Goal: Task Accomplishment & Management: Complete application form

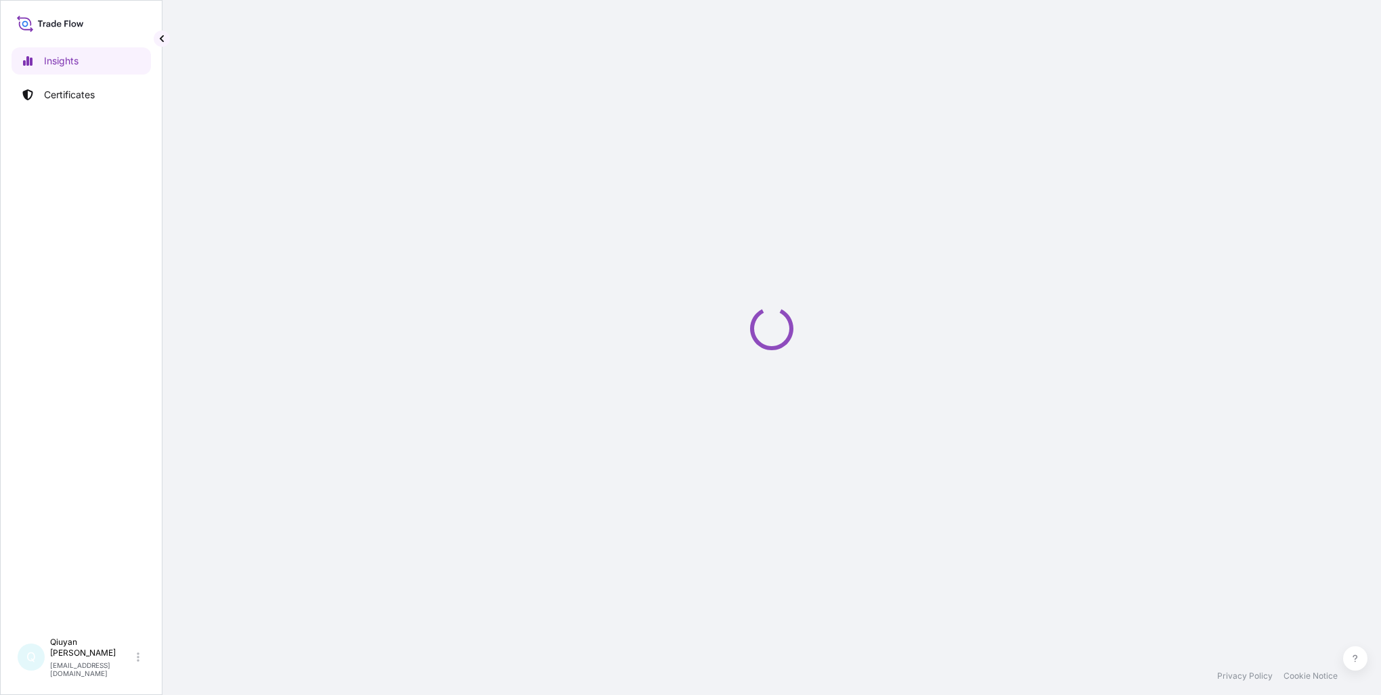
select select "2025"
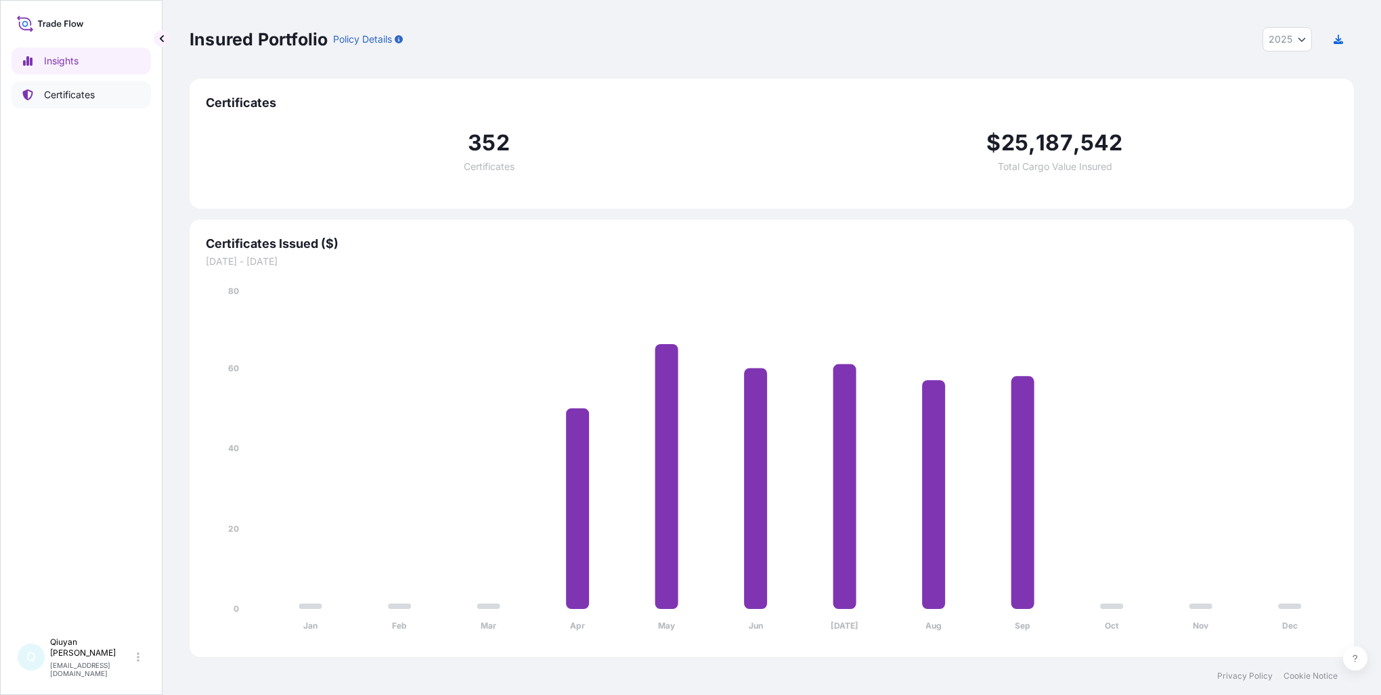
click at [68, 95] on p "Certificates" at bounding box center [69, 95] width 51 height 14
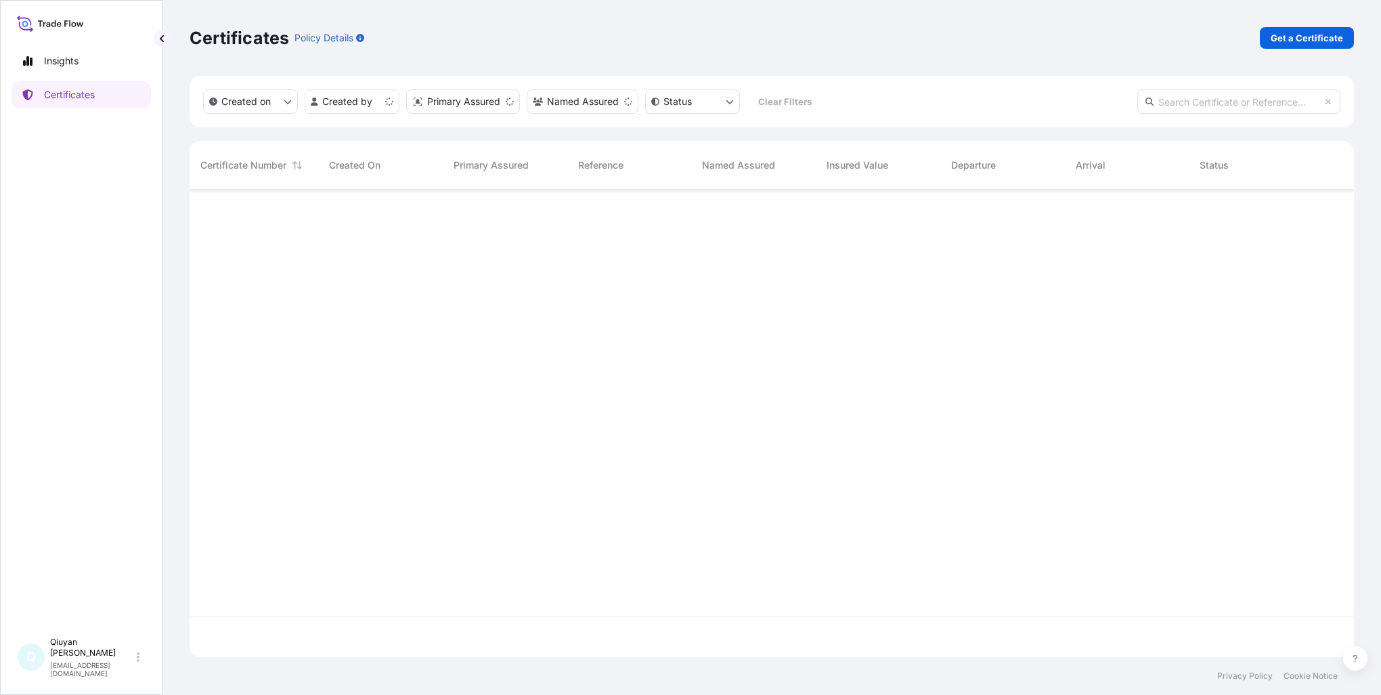
scroll to position [464, 1154]
drag, startPoint x: 1168, startPoint y: 104, endPoint x: 1208, endPoint y: 104, distance: 39.9
click at [1168, 104] on input "text" at bounding box center [1238, 101] width 203 height 24
paste input "[PHONE_NUMBER]"
type input "[PHONE_NUMBER]"
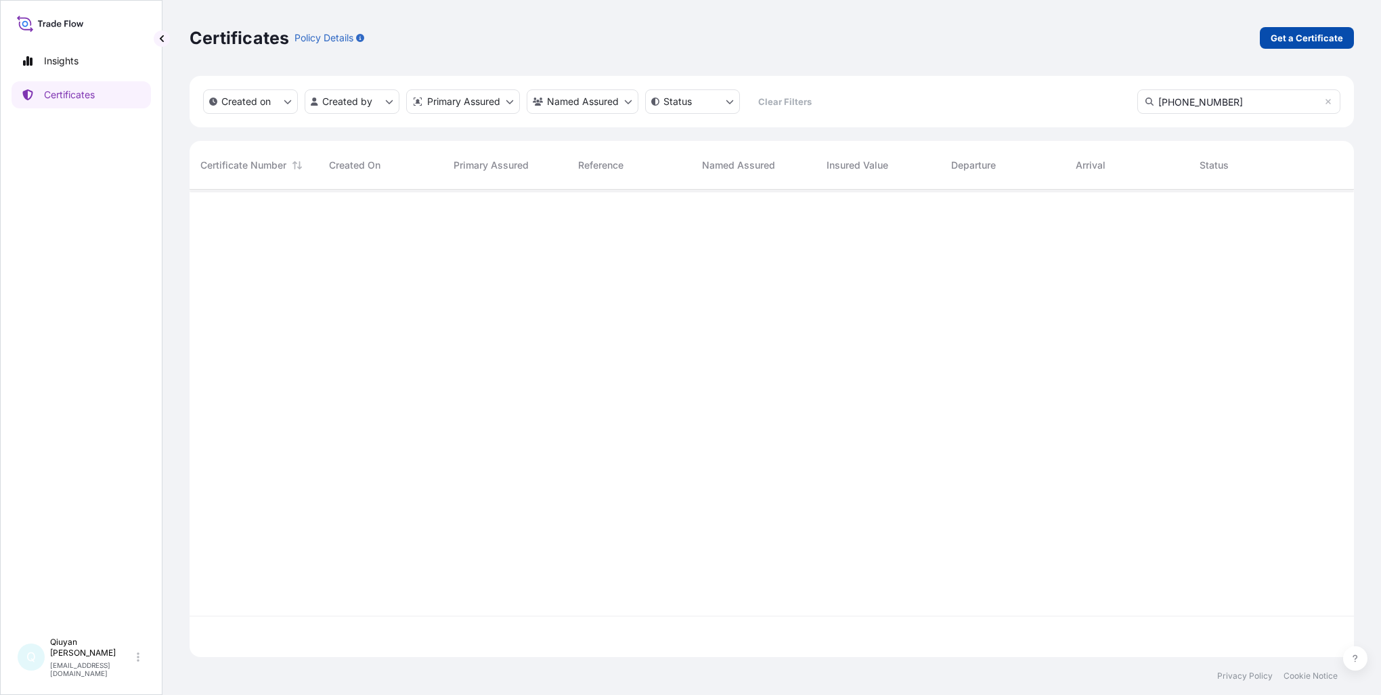
click at [1313, 40] on p "Get a Certificate" at bounding box center [1307, 38] width 72 height 14
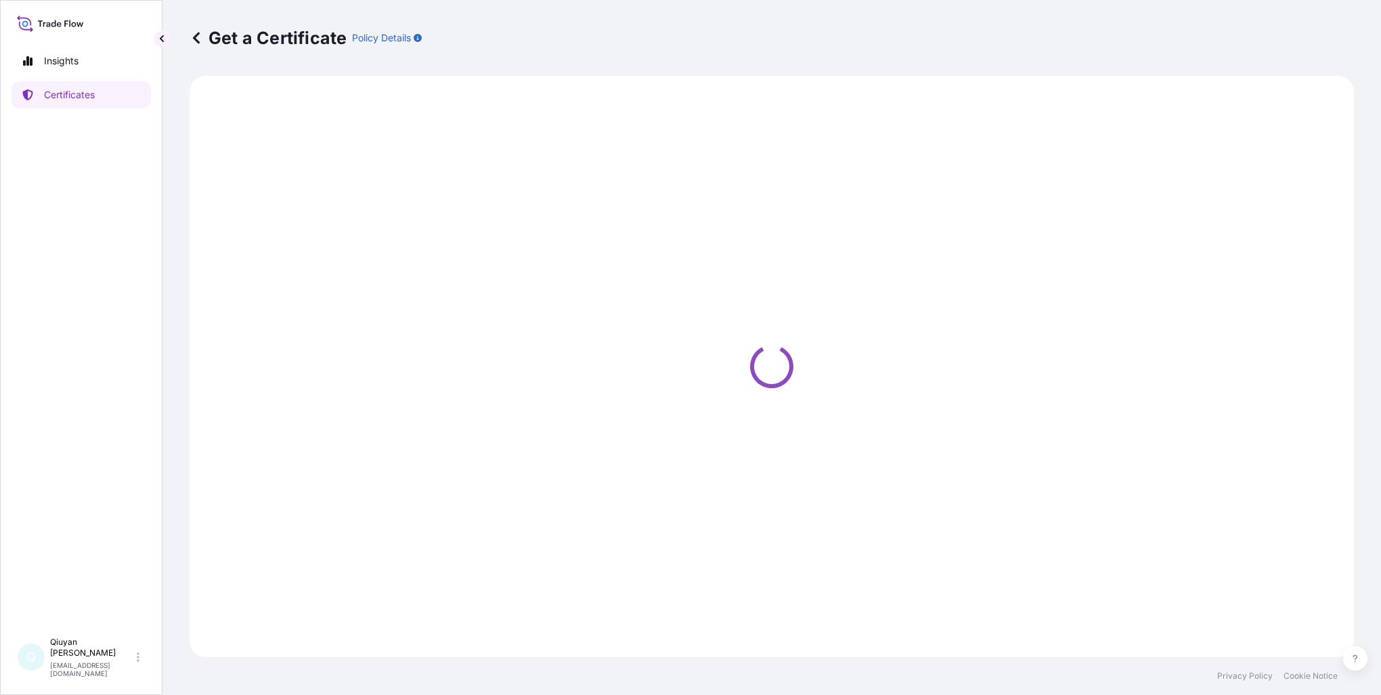
select select "Barge"
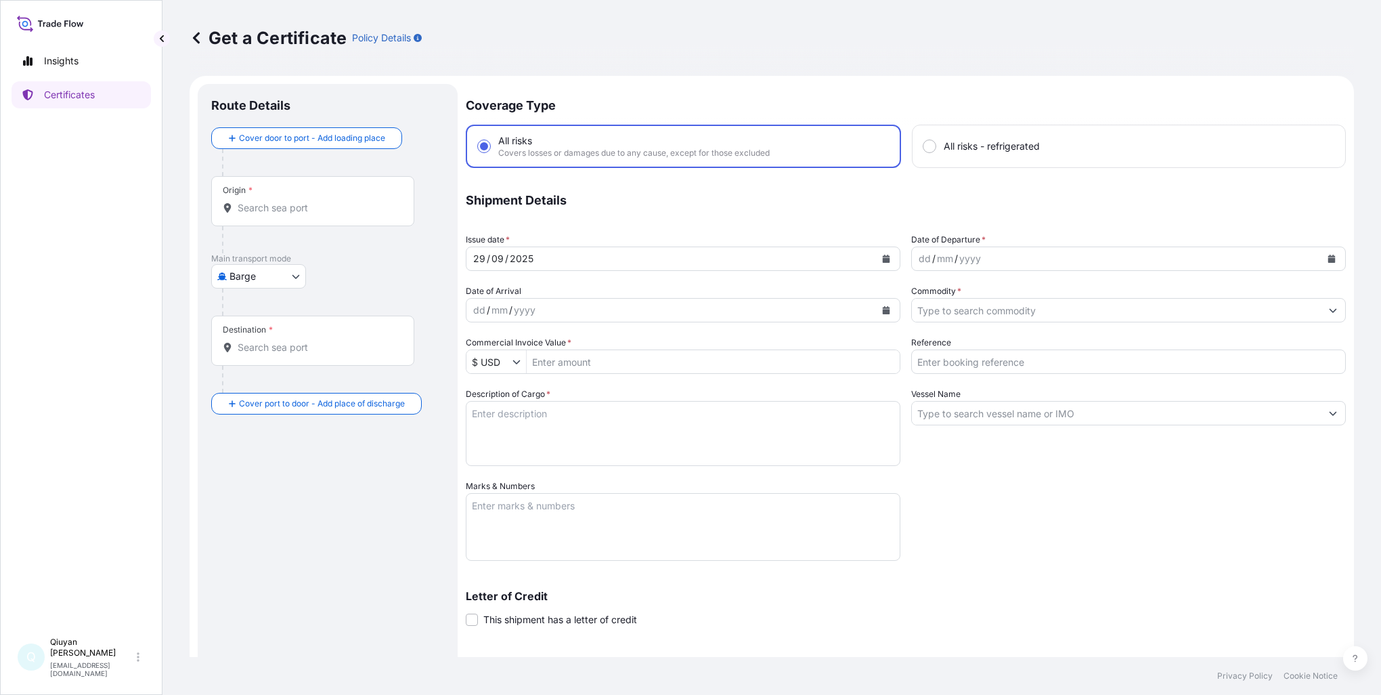
click at [196, 39] on icon at bounding box center [196, 38] width 7 height 12
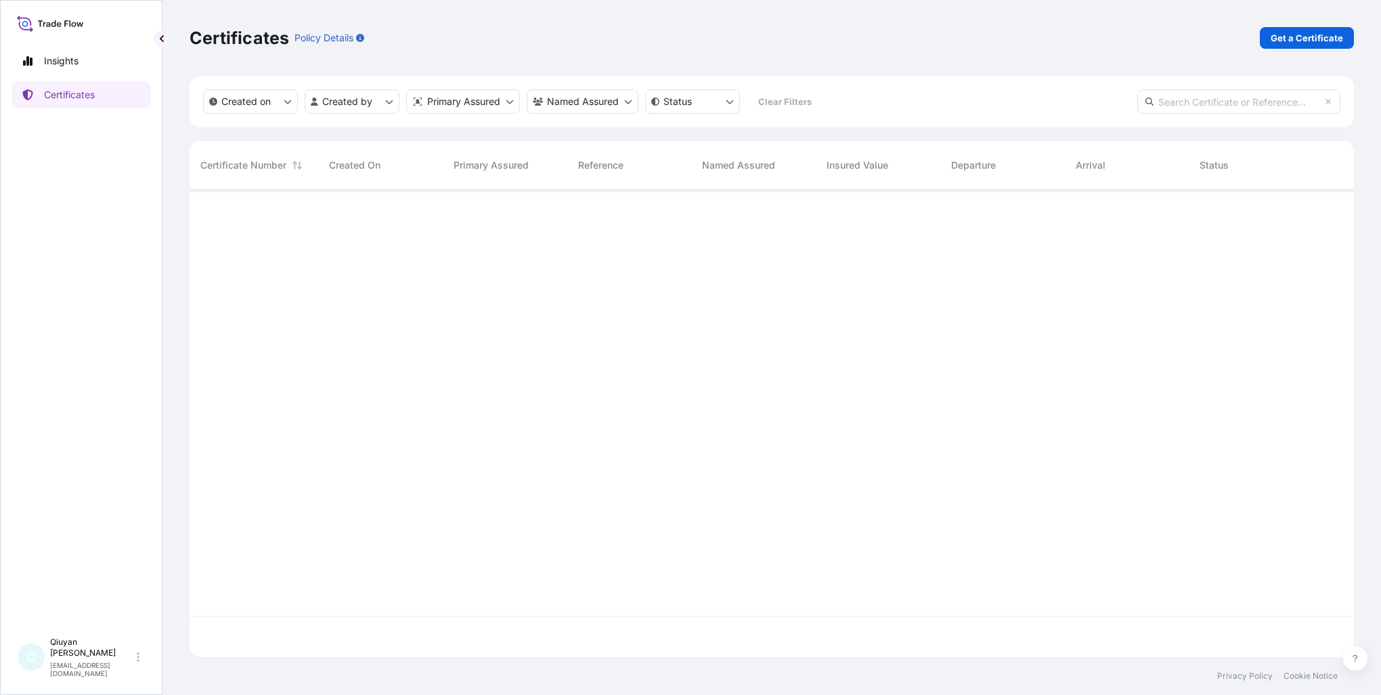
scroll to position [464, 1154]
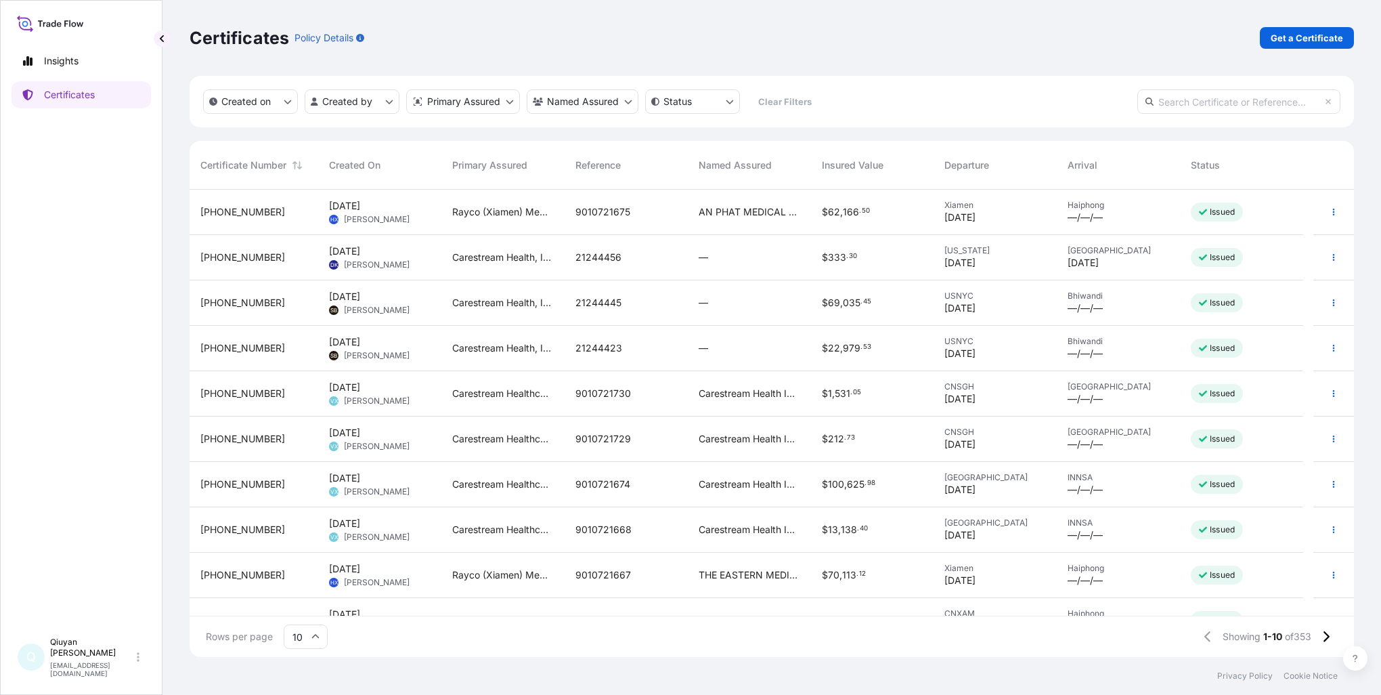
click at [1168, 102] on input "text" at bounding box center [1238, 101] width 203 height 24
paste input "[PHONE_NUMBER]"
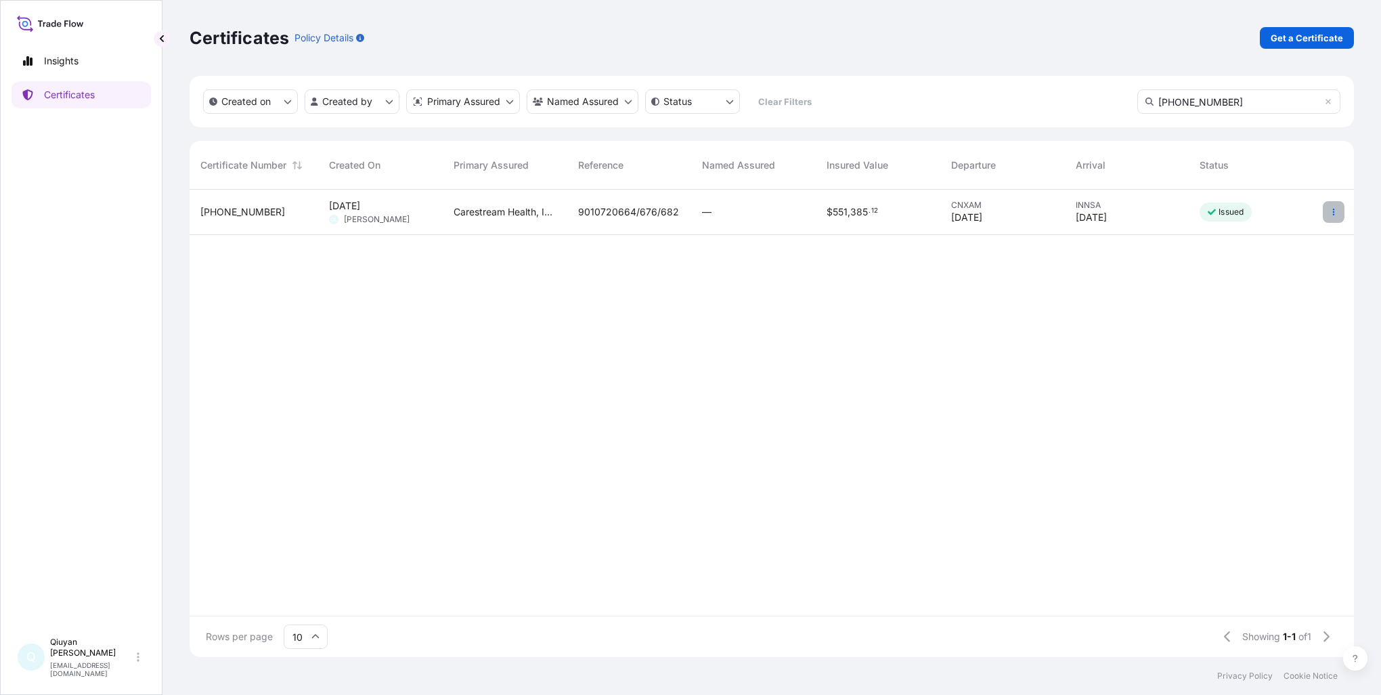
type input "[PHONE_NUMBER]"
click at [1336, 213] on icon "button" at bounding box center [1334, 212] width 8 height 8
click at [1287, 220] on p "Duplicate certificate" at bounding box center [1267, 215] width 89 height 14
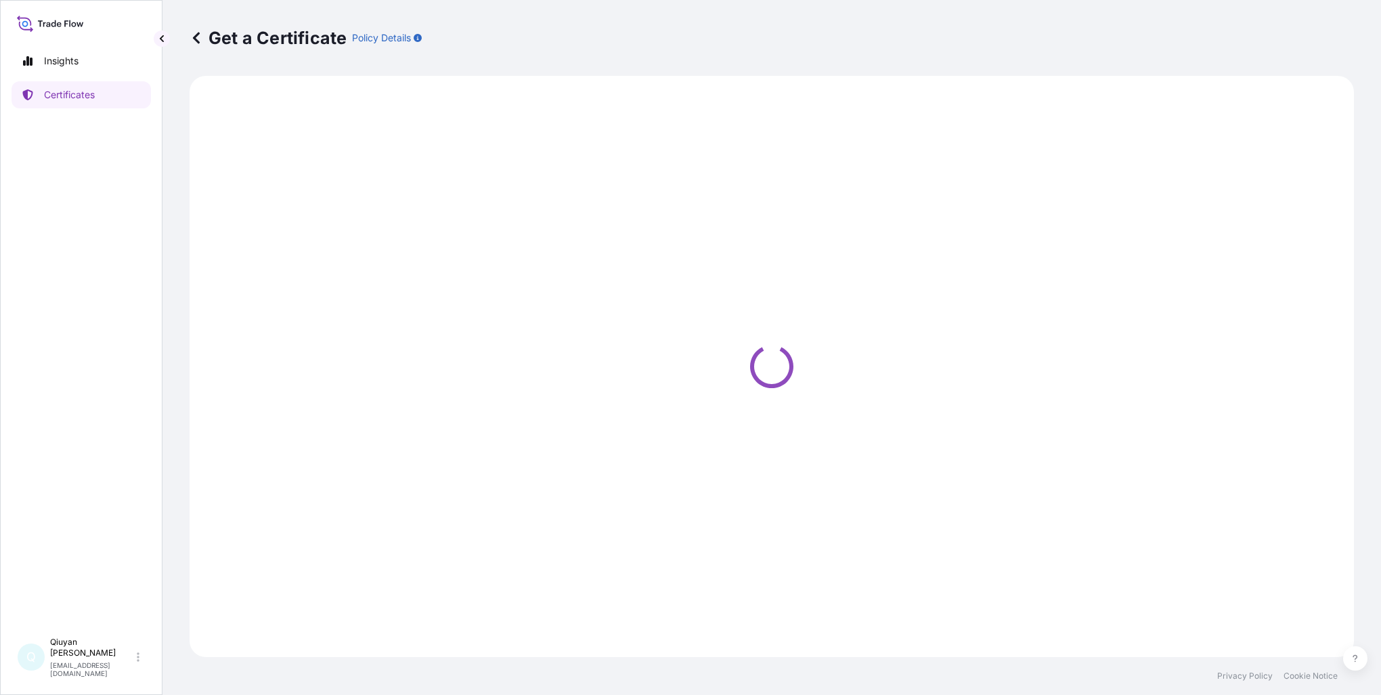
select select "Ocean Vessel"
select select "32008"
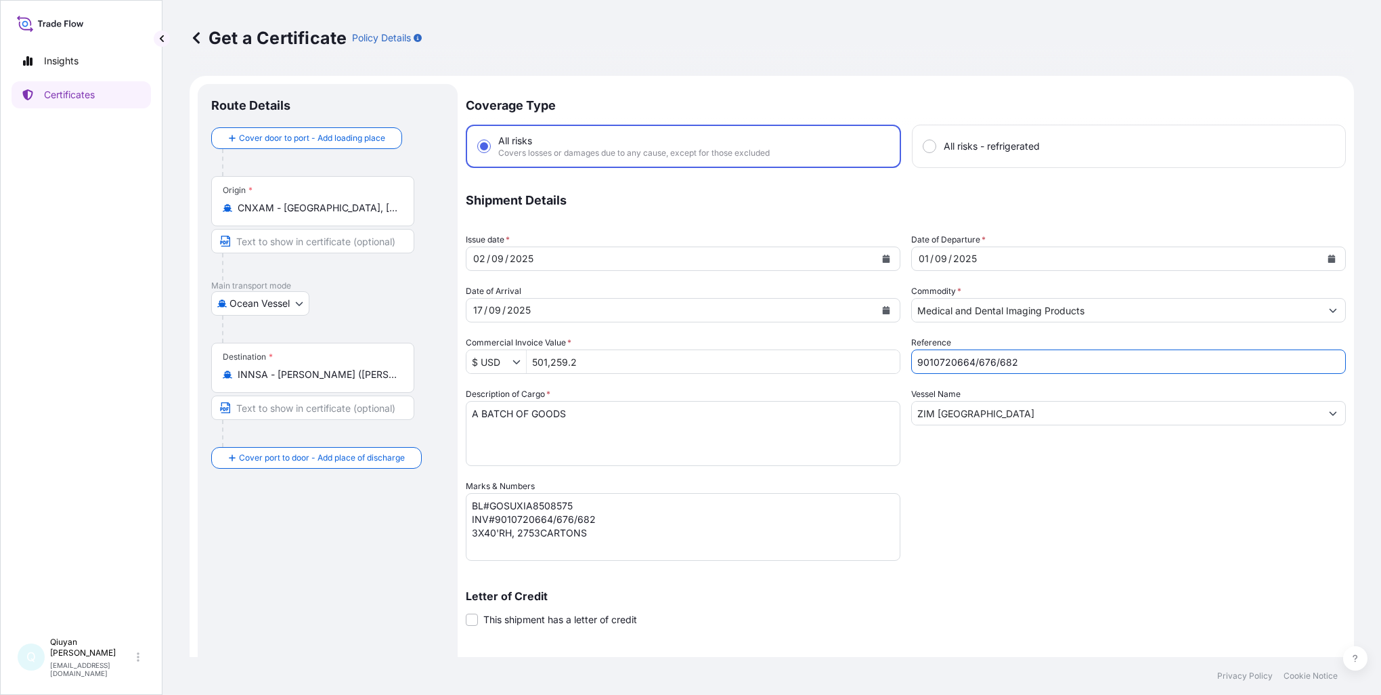
drag, startPoint x: 1019, startPoint y: 357, endPoint x: 882, endPoint y: 351, distance: 136.9
click at [882, 351] on div "Coverage Type All risks Covers losses or damages due to any cause, except for t…" at bounding box center [906, 429] width 880 height 691
paste input "1455/512/513/514/515/516/558"
type input "9010721455/512/513/514/515/516/558"
click at [580, 518] on textarea "BL#GOSUXIA8508575 INV#9010720664/676/682 3X40'RH, 2753CARTONS" at bounding box center [683, 527] width 435 height 68
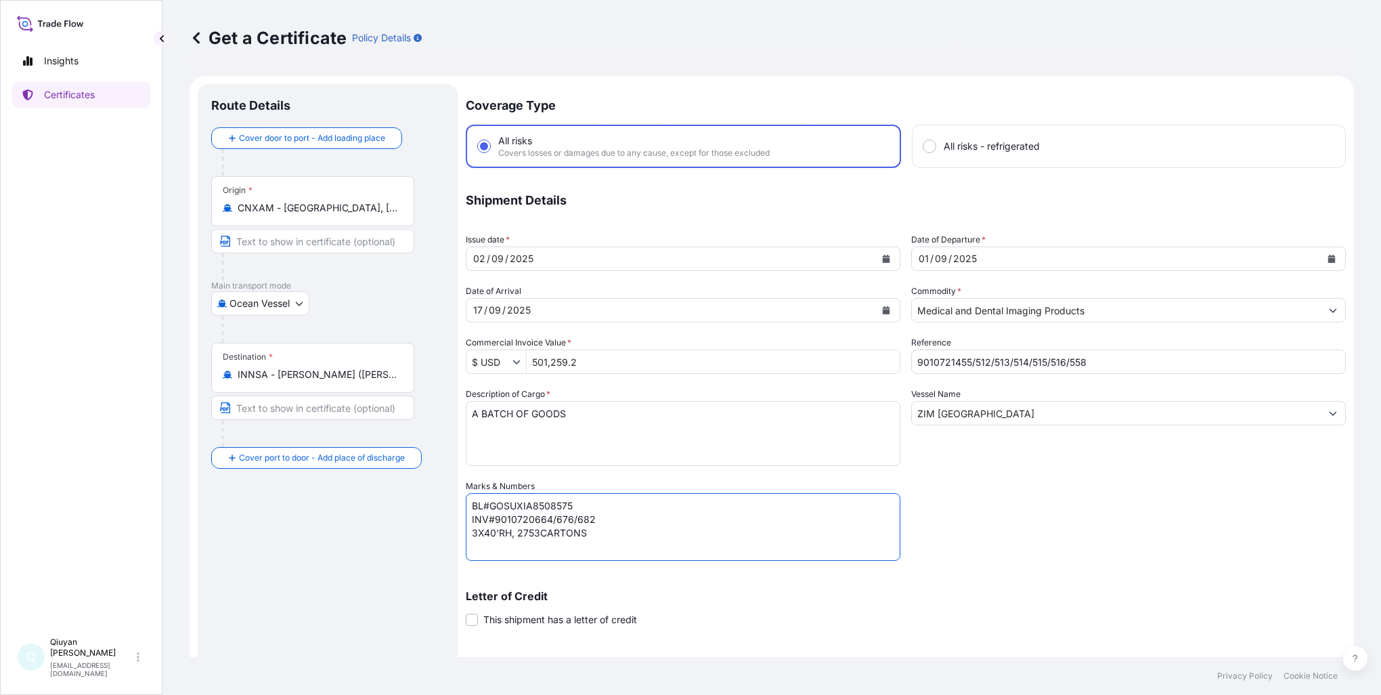
drag, startPoint x: 598, startPoint y: 519, endPoint x: 495, endPoint y: 518, distance: 102.9
click at [495, 518] on textarea "BL#GOSUXIA8508575 INV#9010720664/676/682 3X40'RH, 2753CARTONS" at bounding box center [683, 527] width 435 height 68
paste textarea "1455/512/513/514/515/516/558"
click at [551, 502] on textarea "BL#GOSUXIA8508575 INV#9010720664/676/682 3X40'RH, 2753CARTONS" at bounding box center [683, 527] width 435 height 68
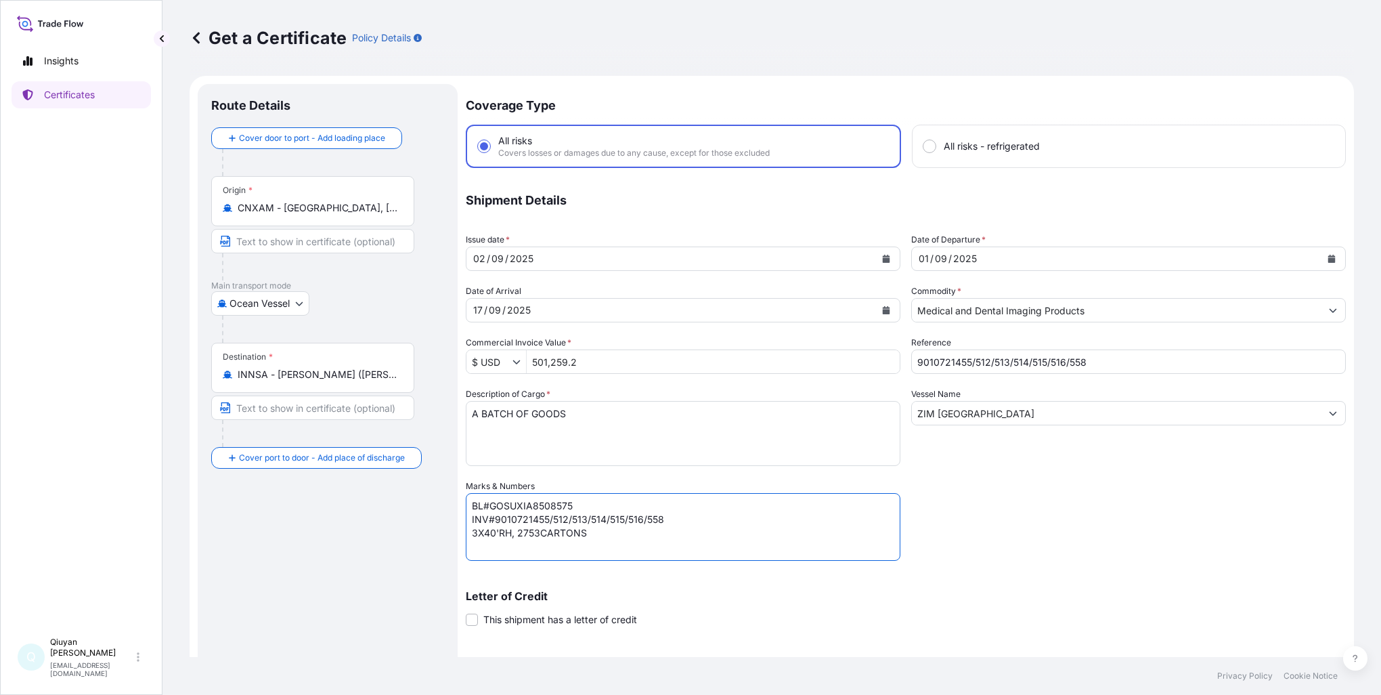
paste textarea "13072"
click at [477, 529] on textarea "BL#GOSUXIA8508575 INV#9010720664/676/682 3X40'RH, 2753CARTONS" at bounding box center [683, 527] width 435 height 68
click at [537, 534] on textarea "BL#GOSUXIA8508575 INV#9010720664/676/682 3X40'RH, 2753CARTONS" at bounding box center [683, 527] width 435 height 68
type textarea "BL#GOSUXIA8513072 INV#9010721455/512/513/514/515/516/558 7X40'RH, 6834CARTONS"
drag, startPoint x: 1003, startPoint y: 414, endPoint x: 873, endPoint y: 406, distance: 130.2
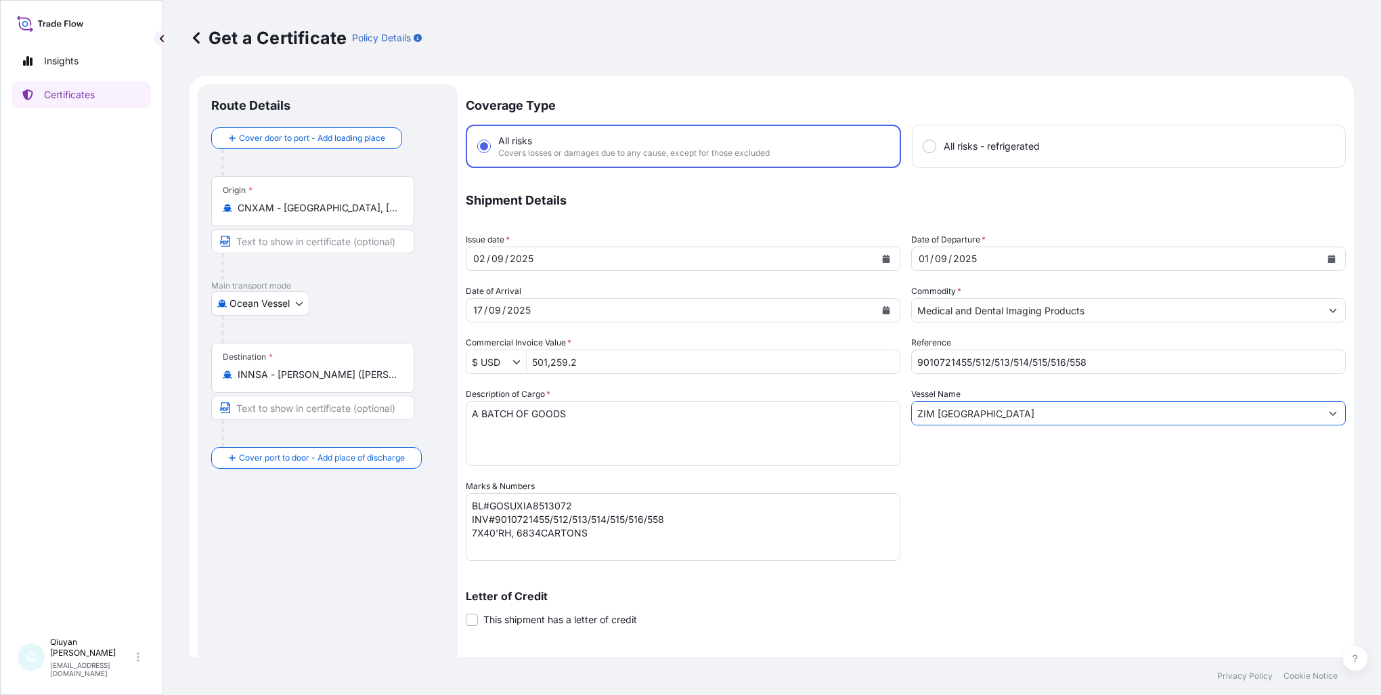
click at [873, 406] on div "Coverage Type All risks Covers losses or damages due to any cause, except for t…" at bounding box center [906, 429] width 880 height 691
paste input "XIN DA [PERSON_NAME]"
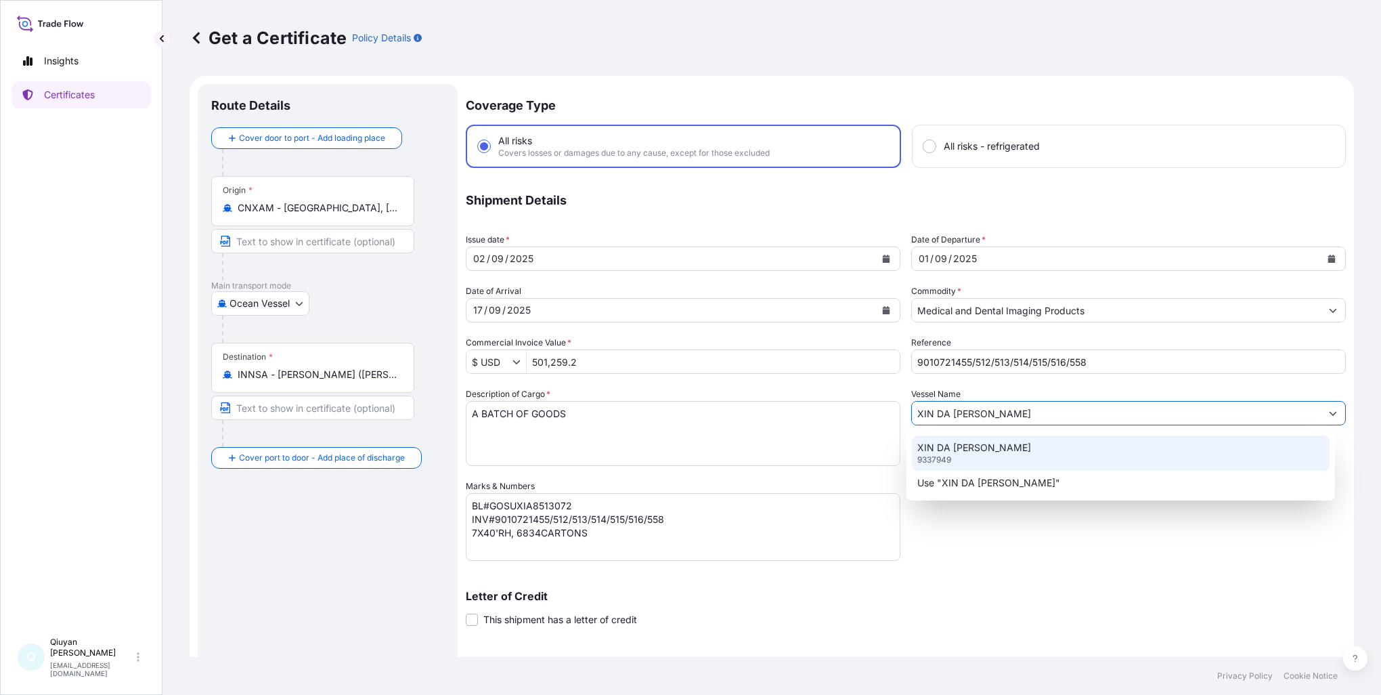
click at [1036, 454] on div "XIN DA [PERSON_NAME] 9337949" at bounding box center [1121, 452] width 418 height 35
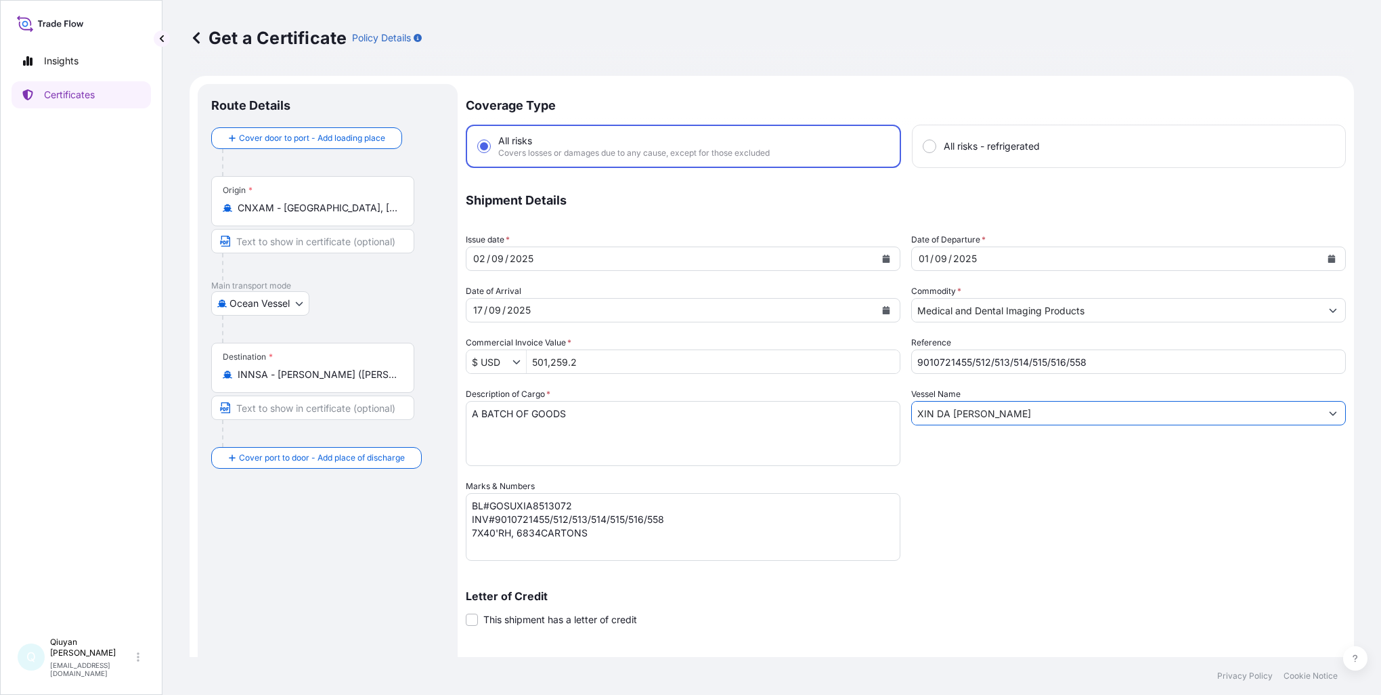
type input "XIN DA [PERSON_NAME]"
drag, startPoint x: 593, startPoint y: 364, endPoint x: 522, endPoint y: 357, distance: 71.4
click at [522, 357] on div "$ USD 501,259.2" at bounding box center [683, 361] width 435 height 24
paste input "1,195,504.20"
type input "1,195,504.2"
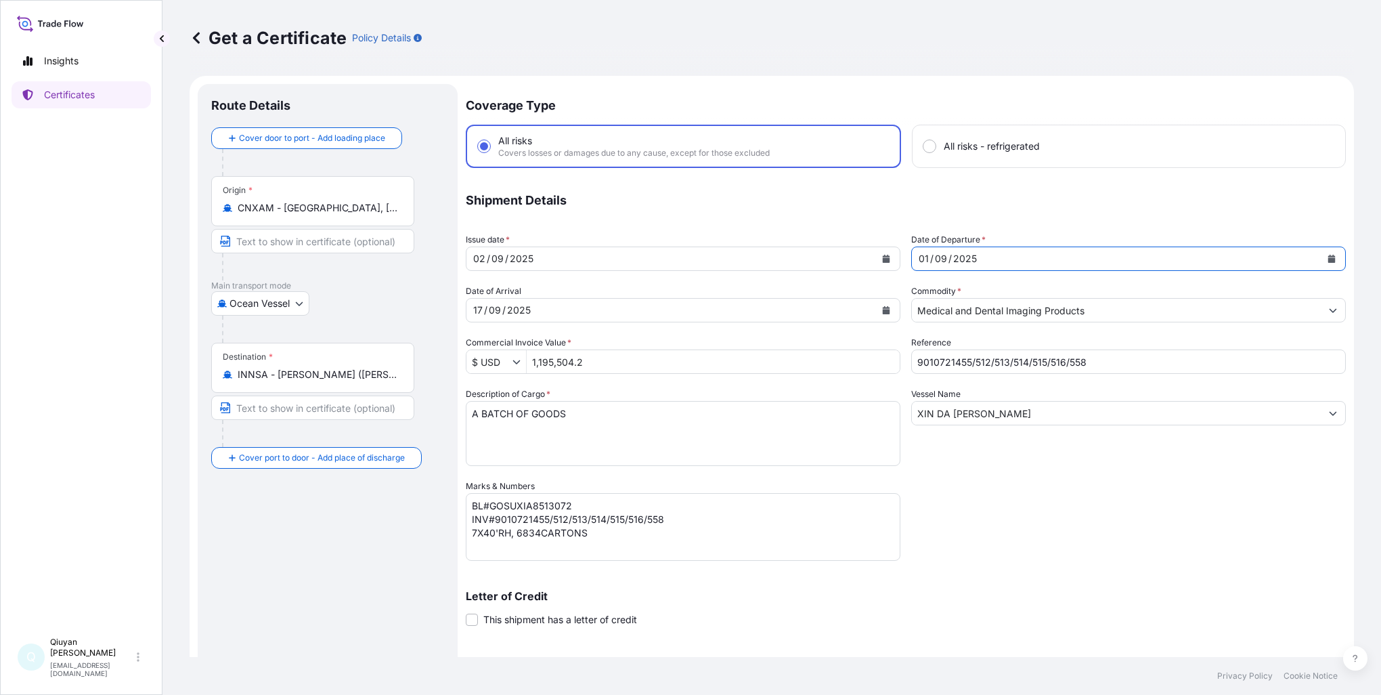
click at [977, 256] on div "[DATE]" at bounding box center [1116, 258] width 409 height 24
click at [1328, 256] on icon "Calendar" at bounding box center [1331, 259] width 7 height 8
click at [538, 255] on div "[DATE]" at bounding box center [670, 258] width 409 height 24
click at [883, 256] on icon "Calendar" at bounding box center [886, 259] width 7 height 8
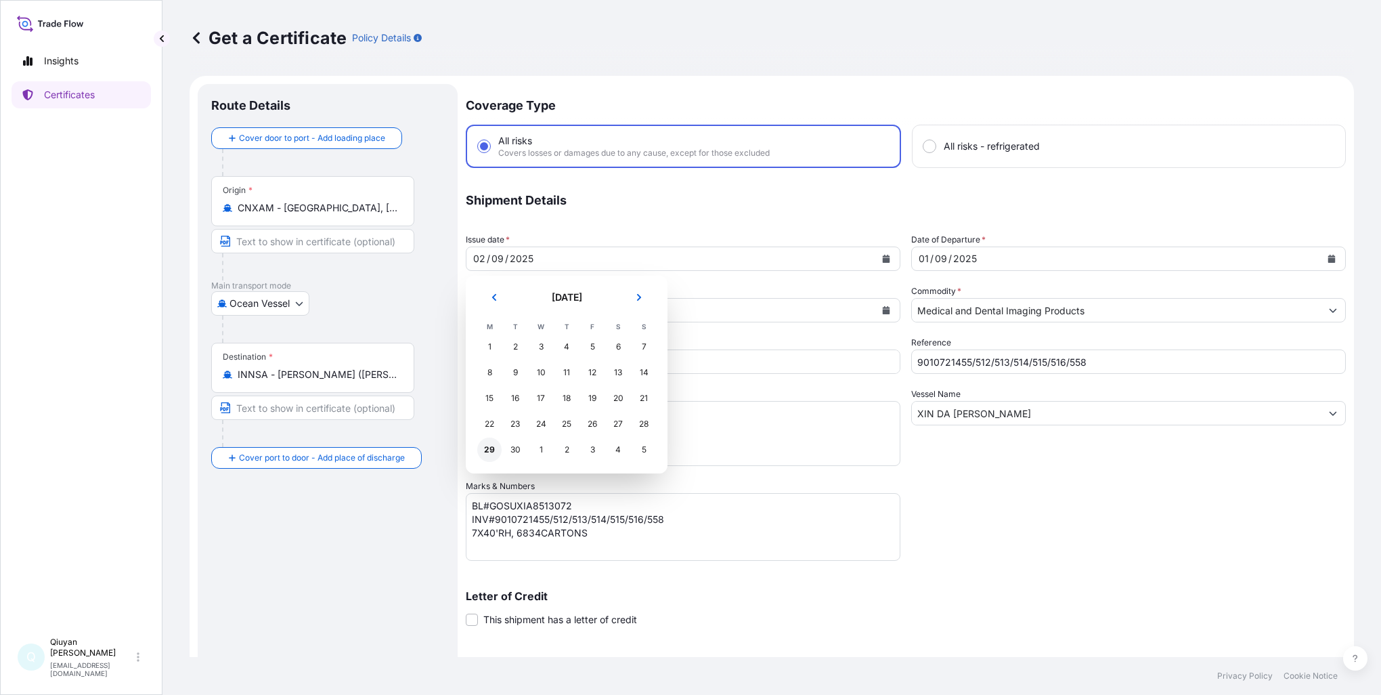
click at [489, 451] on div "29" at bounding box center [489, 449] width 24 height 24
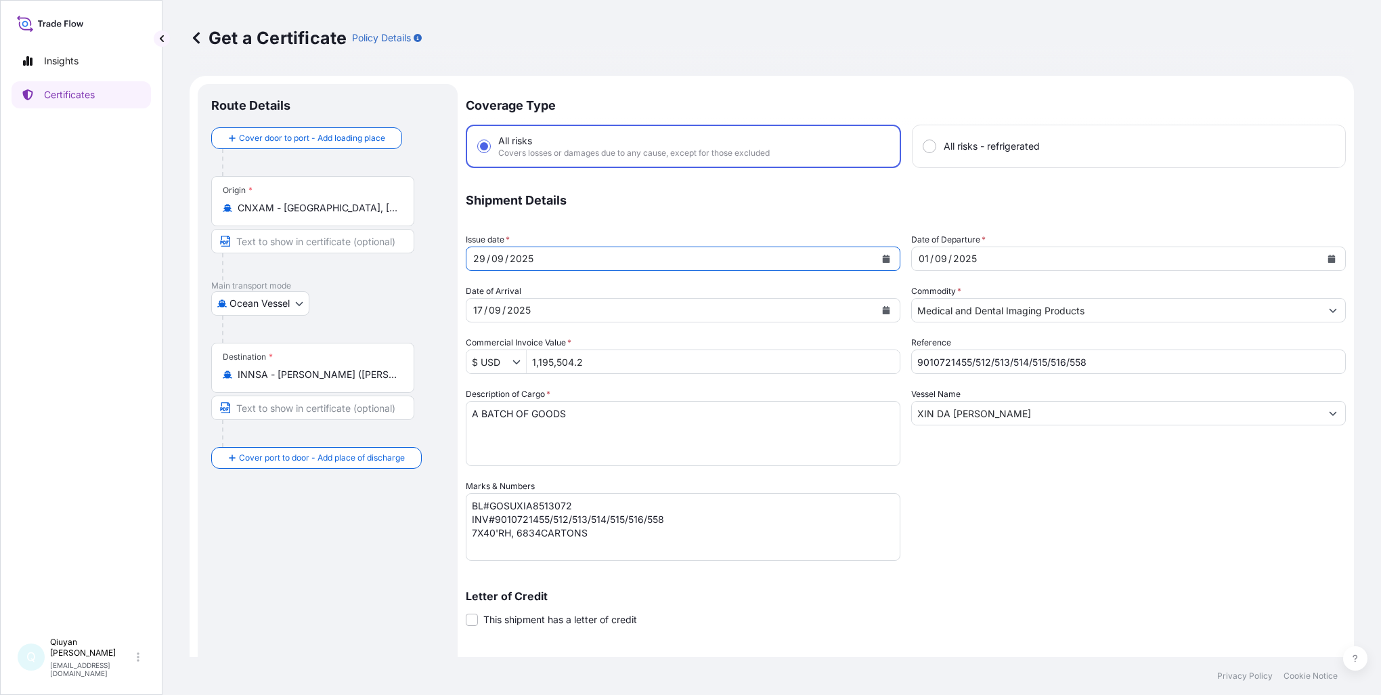
click at [976, 255] on div "[DATE]" at bounding box center [1116, 258] width 409 height 24
click at [1328, 258] on icon "Calendar" at bounding box center [1331, 259] width 7 height 8
click at [883, 312] on icon "Calendar" at bounding box center [886, 310] width 7 height 8
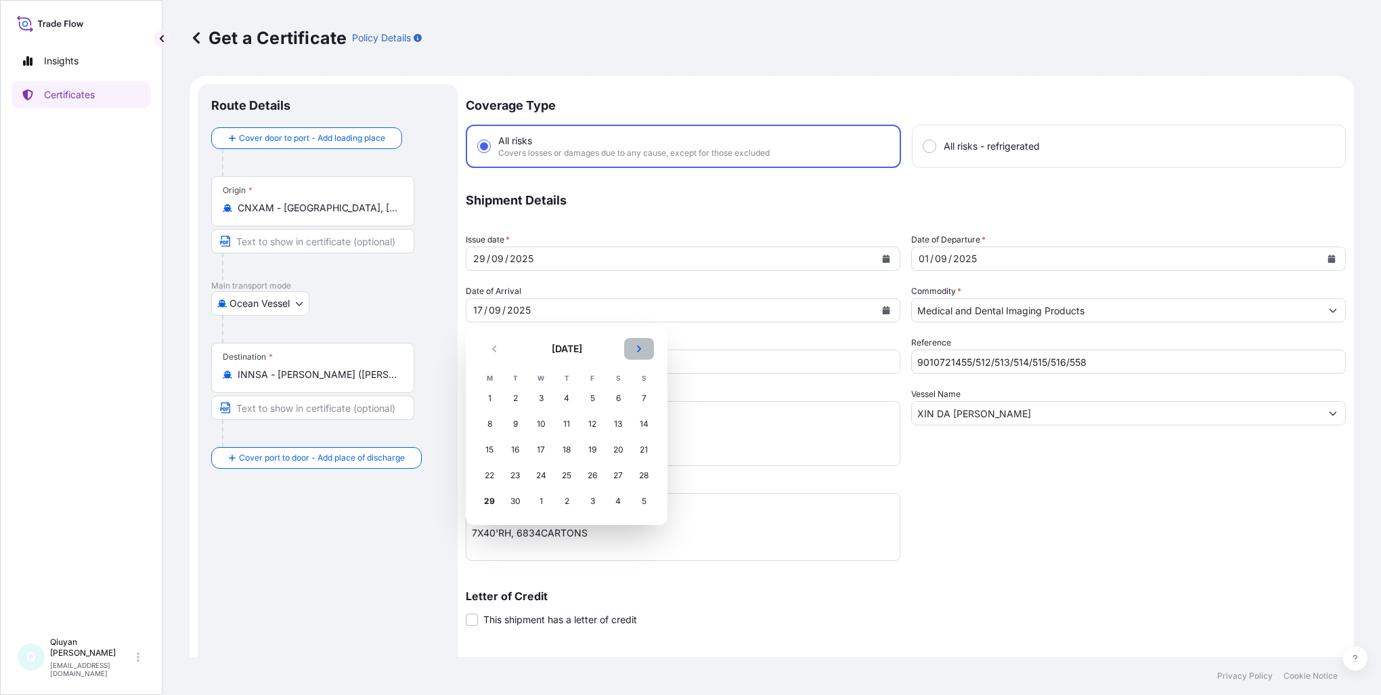
click at [636, 351] on icon "Next" at bounding box center [639, 349] width 8 height 8
click at [487, 449] on div "13" at bounding box center [489, 449] width 24 height 24
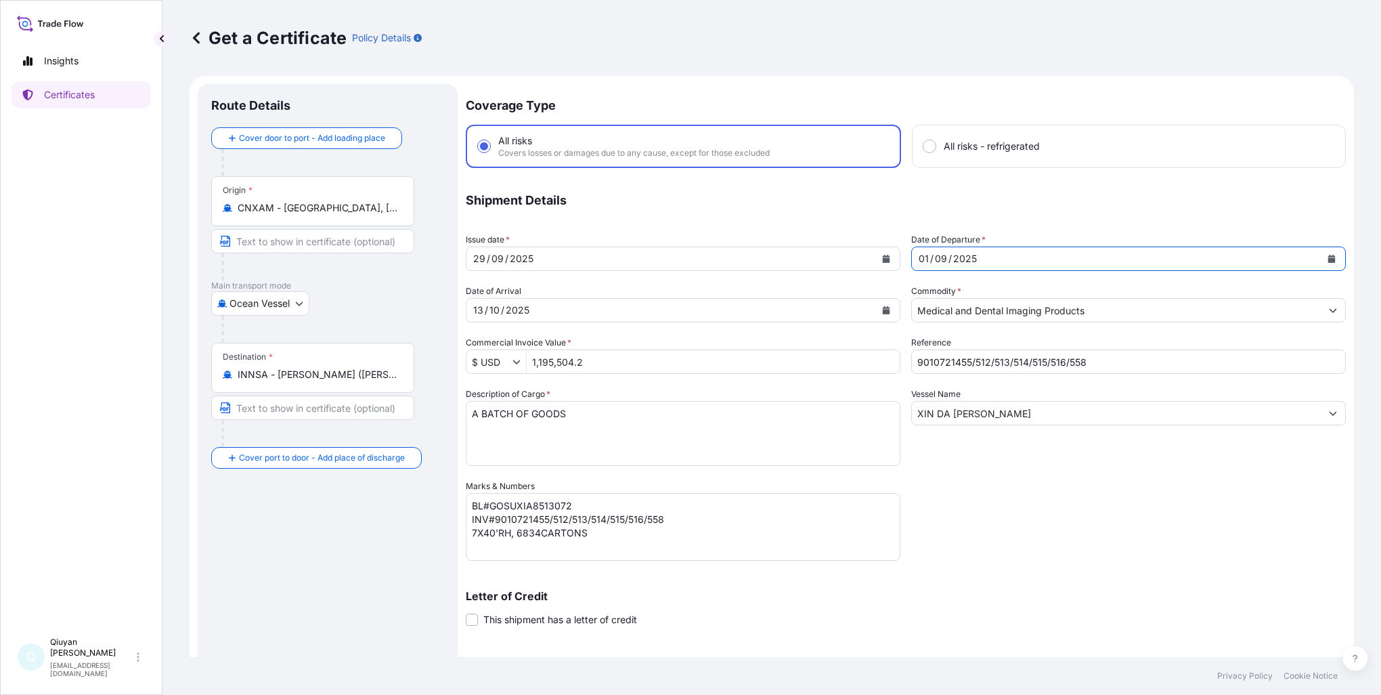
click at [987, 256] on div "[DATE]" at bounding box center [1116, 258] width 409 height 24
click at [1325, 259] on button "Calendar" at bounding box center [1332, 259] width 22 height 22
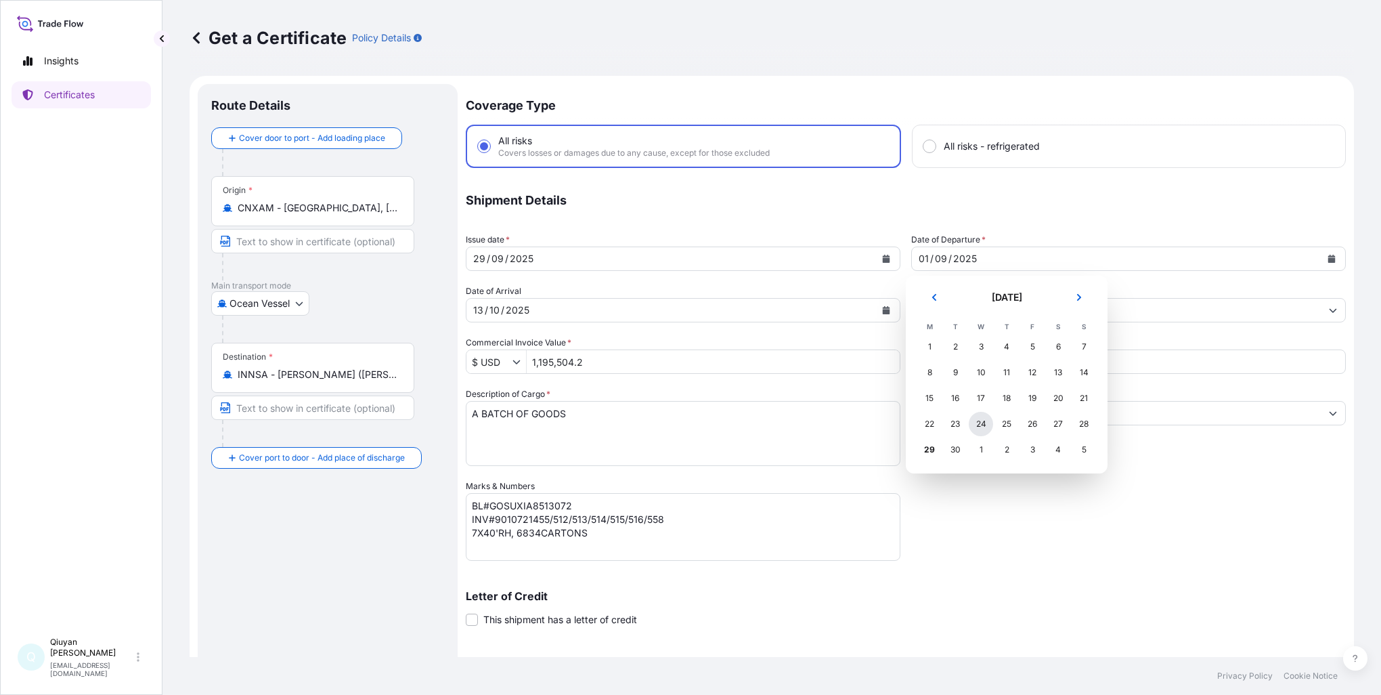
click at [983, 425] on div "24" at bounding box center [981, 424] width 24 height 24
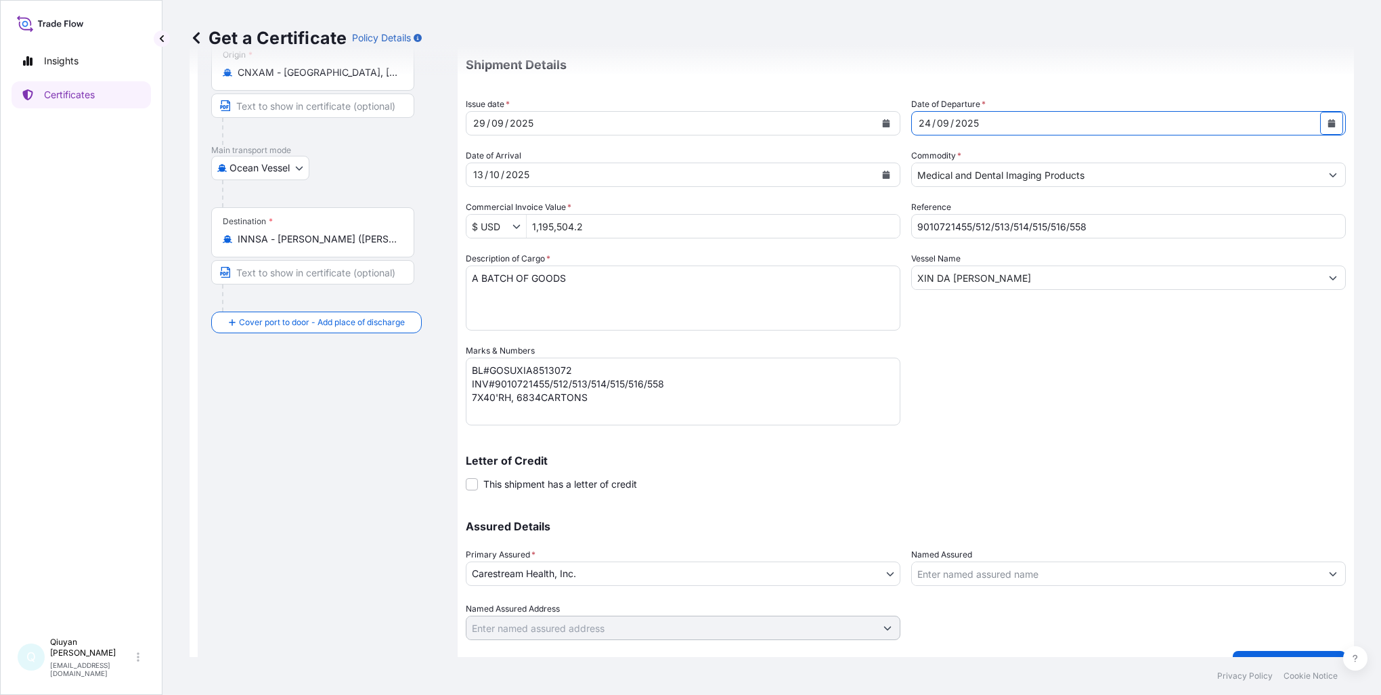
scroll to position [162, 0]
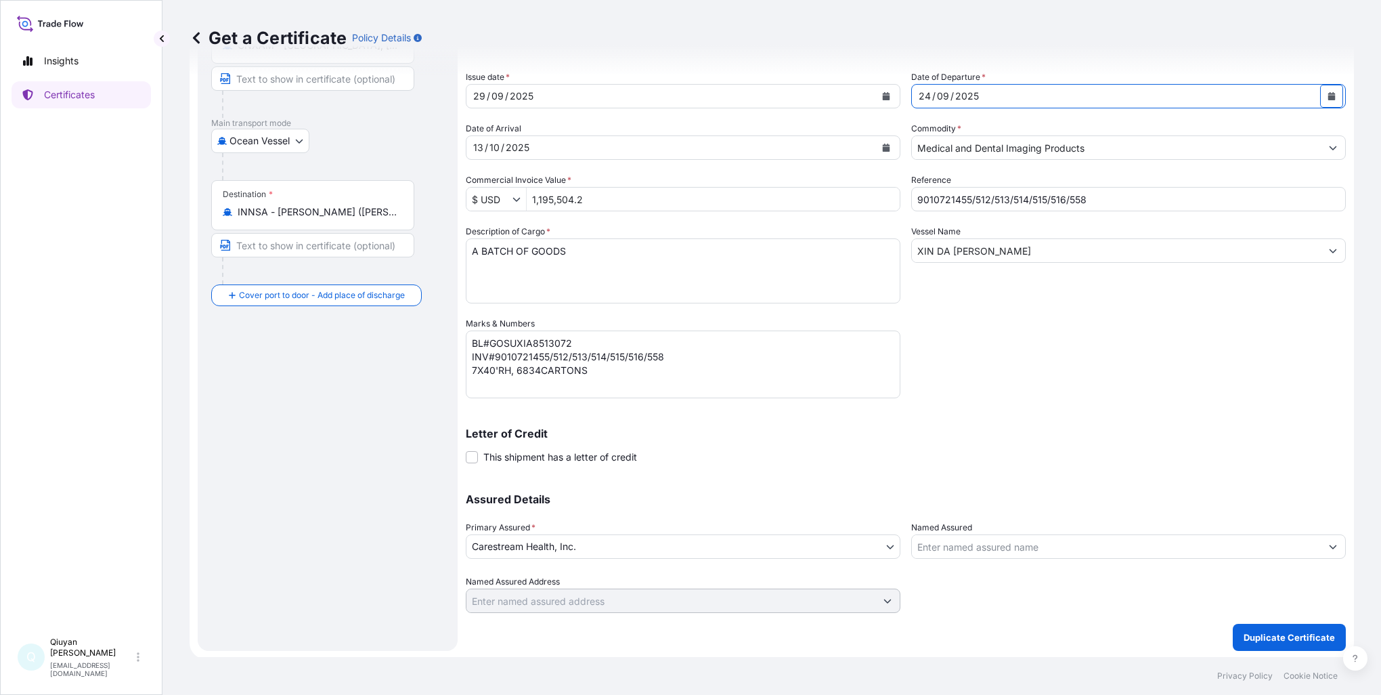
click at [885, 550] on body "Insights Certificates Q [PERSON_NAME] [EMAIL_ADDRESS][DOMAIN_NAME] Get a Certif…" at bounding box center [690, 347] width 1381 height 695
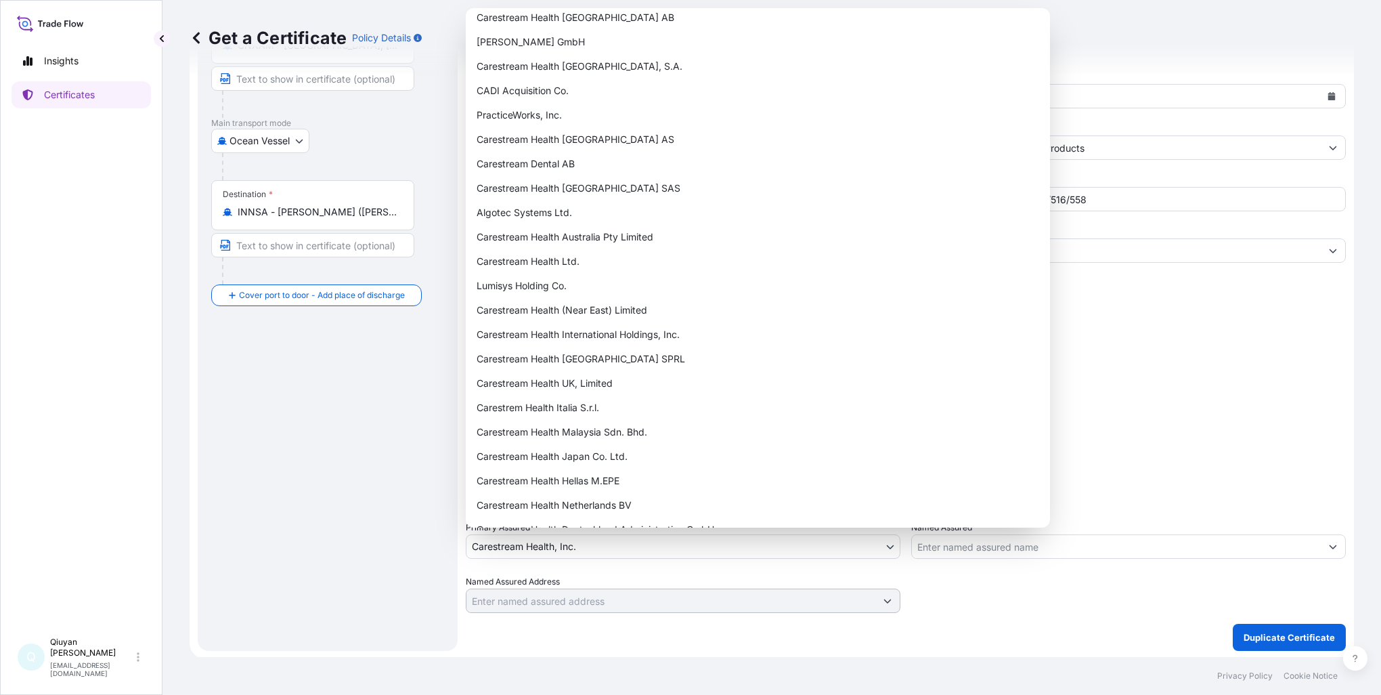
scroll to position [0, 0]
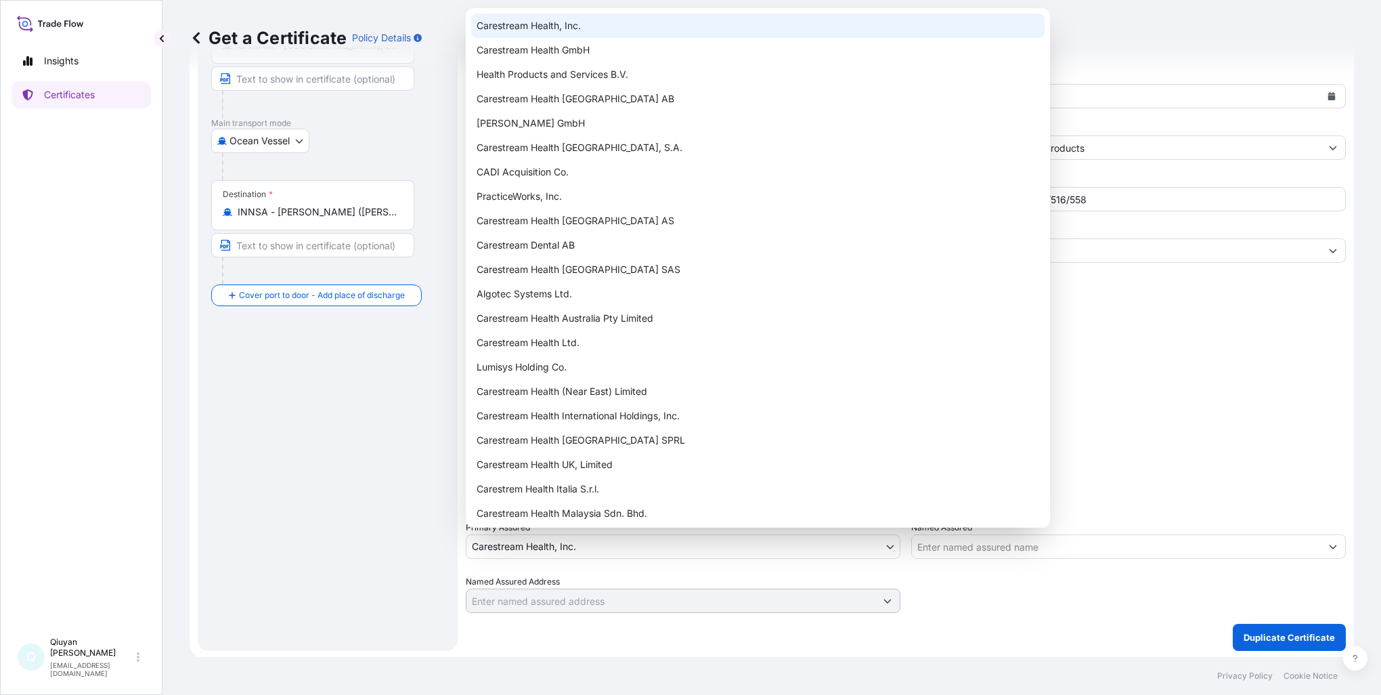
click at [591, 33] on div "Carestream Health, Inc." at bounding box center [757, 26] width 573 height 24
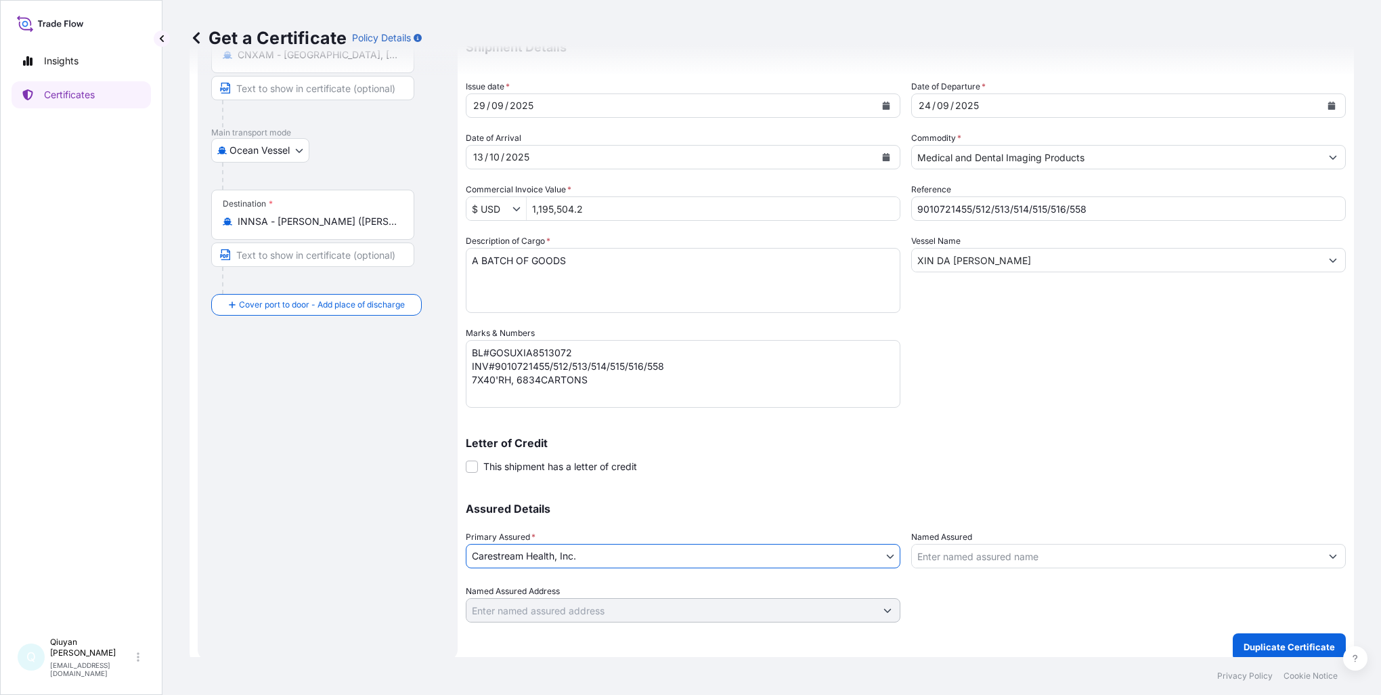
scroll to position [162, 0]
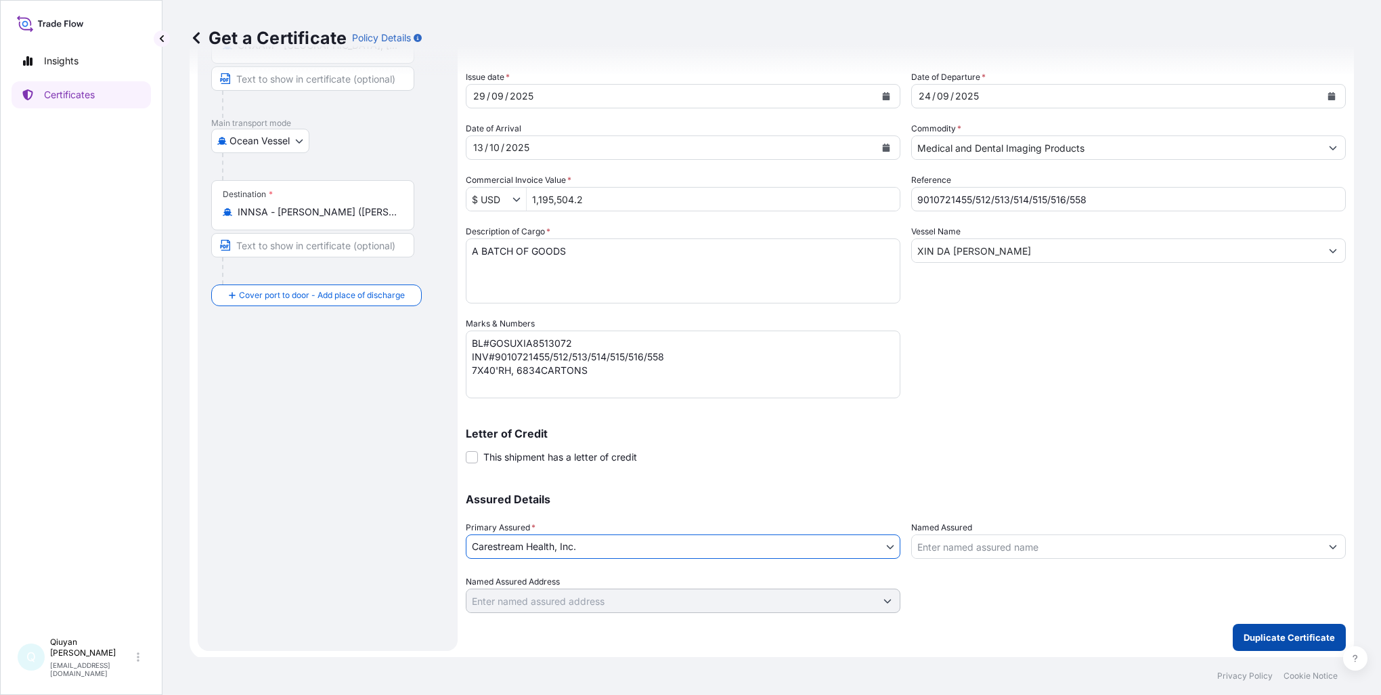
click at [1283, 632] on p "Duplicate Certificate" at bounding box center [1289, 637] width 91 height 14
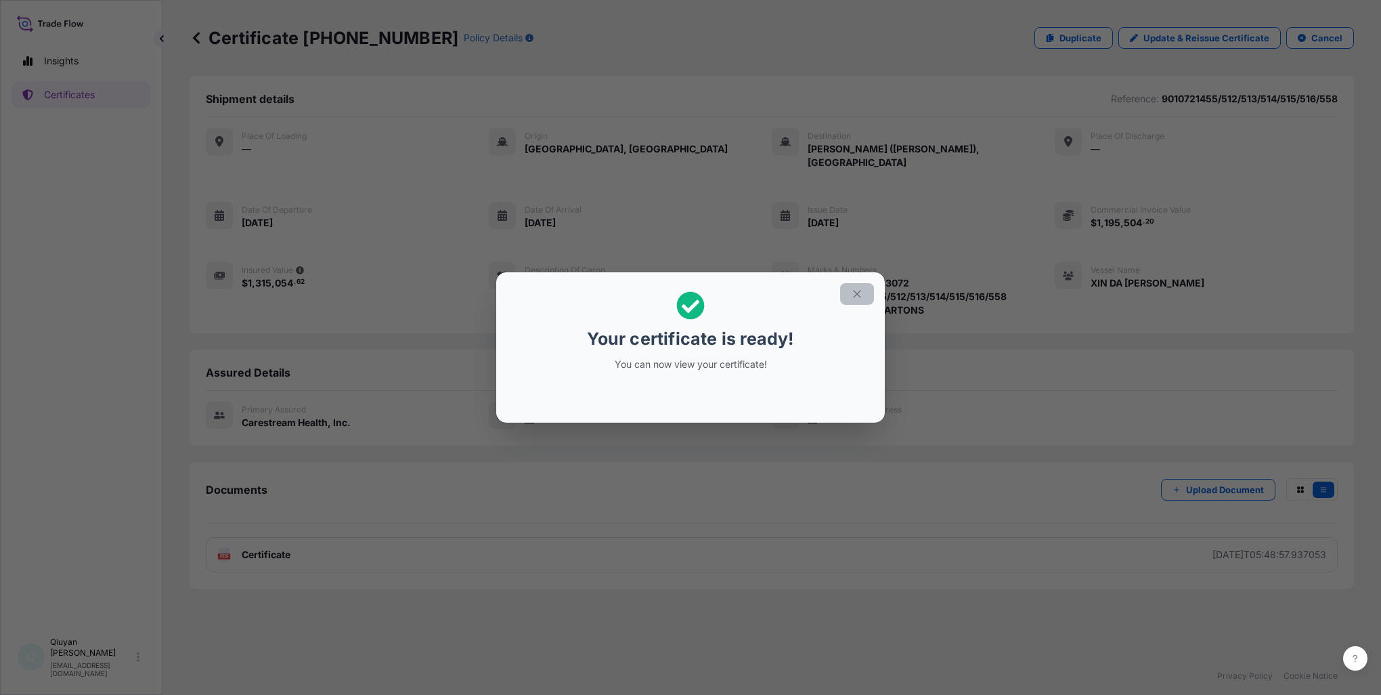
click at [861, 304] on button "button" at bounding box center [857, 294] width 34 height 22
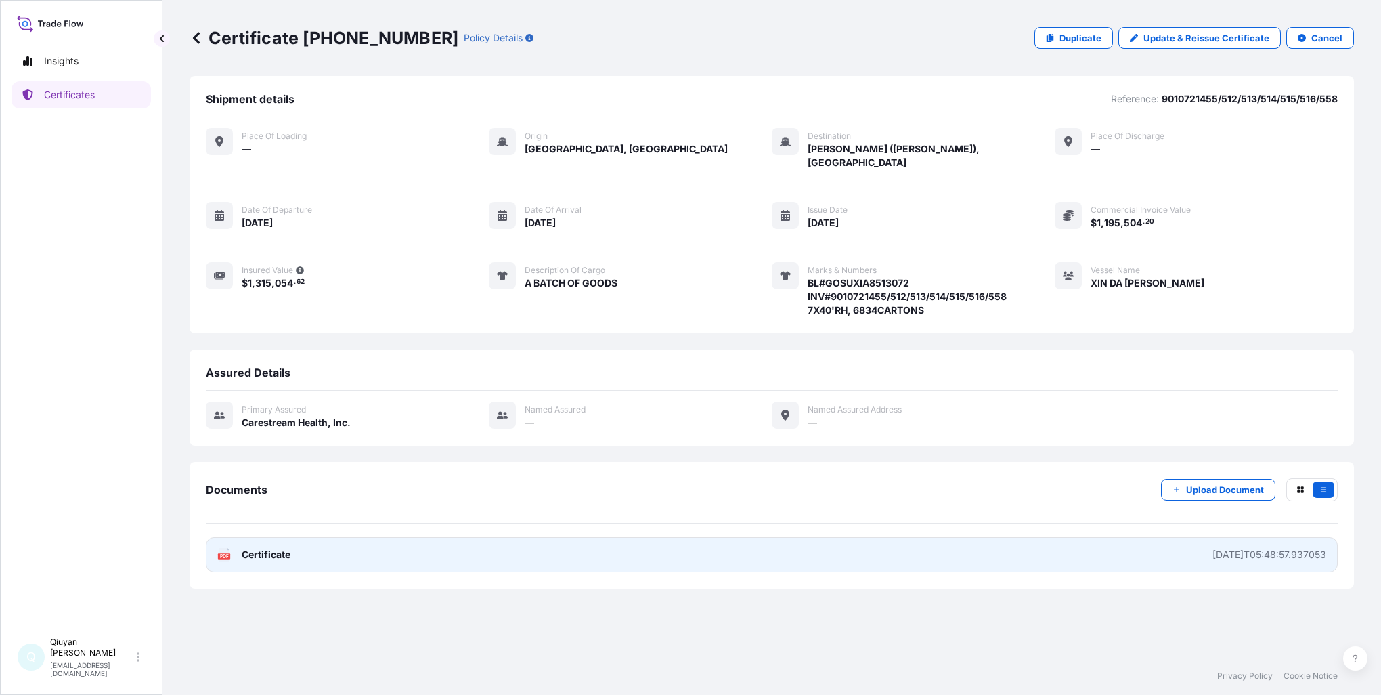
click at [260, 548] on span "Certificate" at bounding box center [266, 555] width 49 height 14
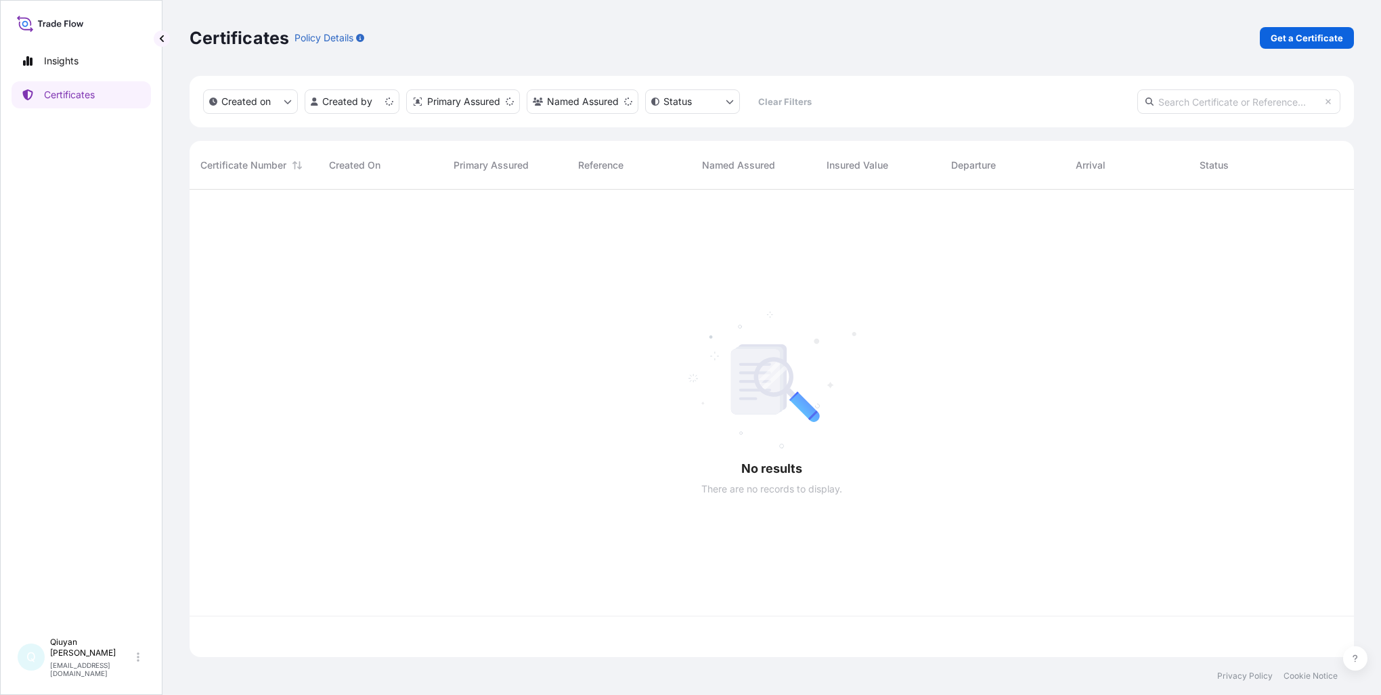
scroll to position [464, 1154]
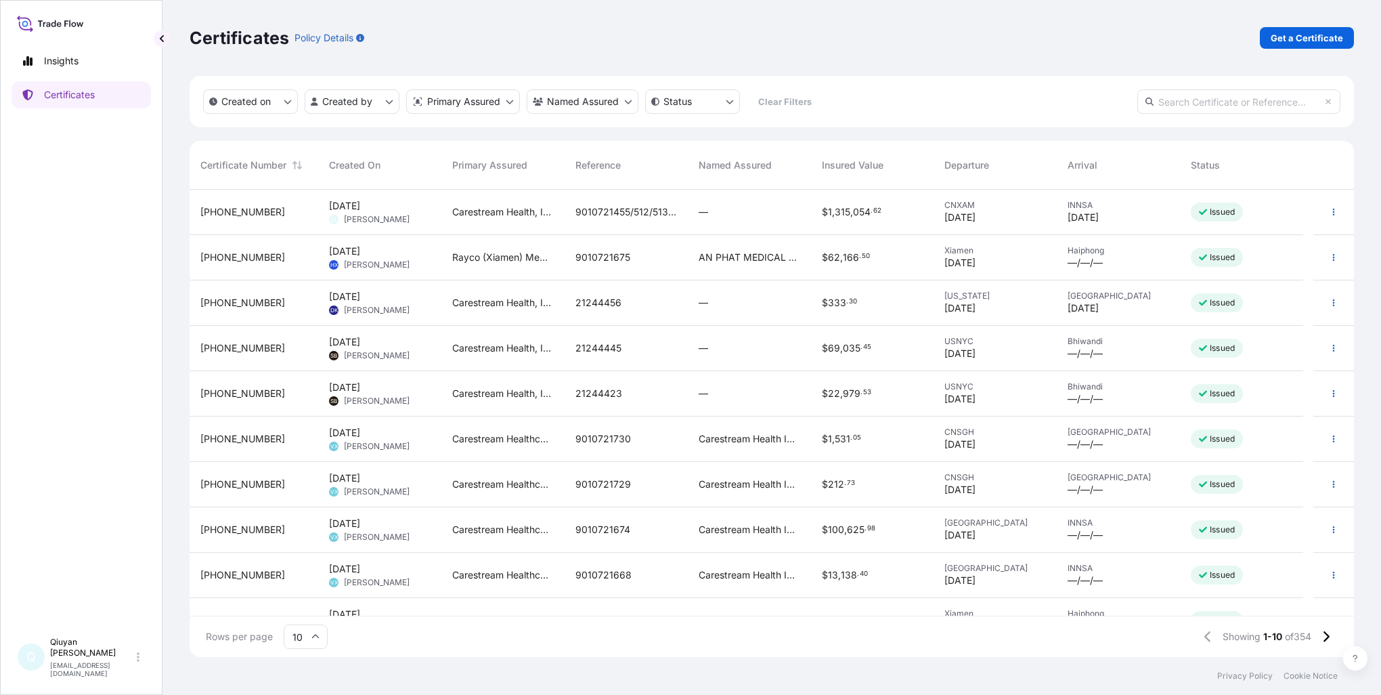
click at [1166, 102] on input "text" at bounding box center [1238, 101] width 203 height 24
paste input "[PHONE_NUMBER]"
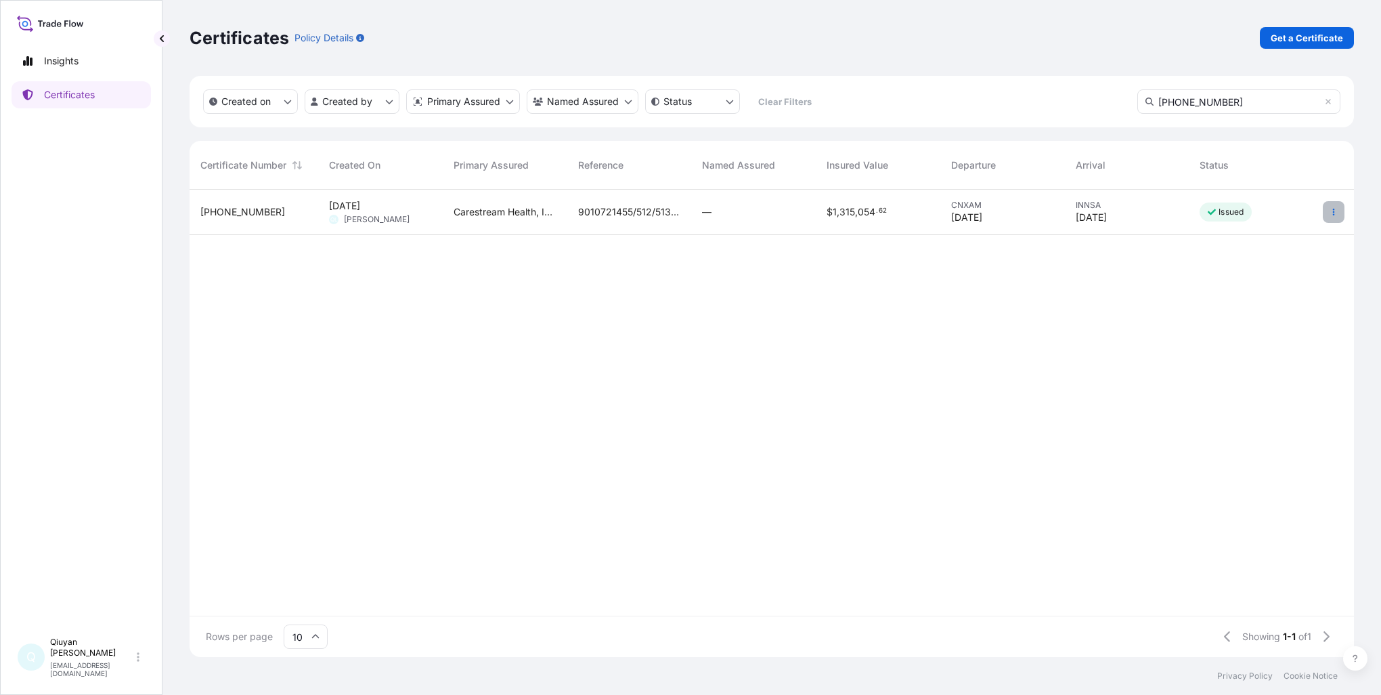
type input "[PHONE_NUMBER]"
click at [1337, 211] on icon "button" at bounding box center [1334, 212] width 8 height 8
click at [1273, 215] on p "Duplicate certificate" at bounding box center [1267, 215] width 89 height 14
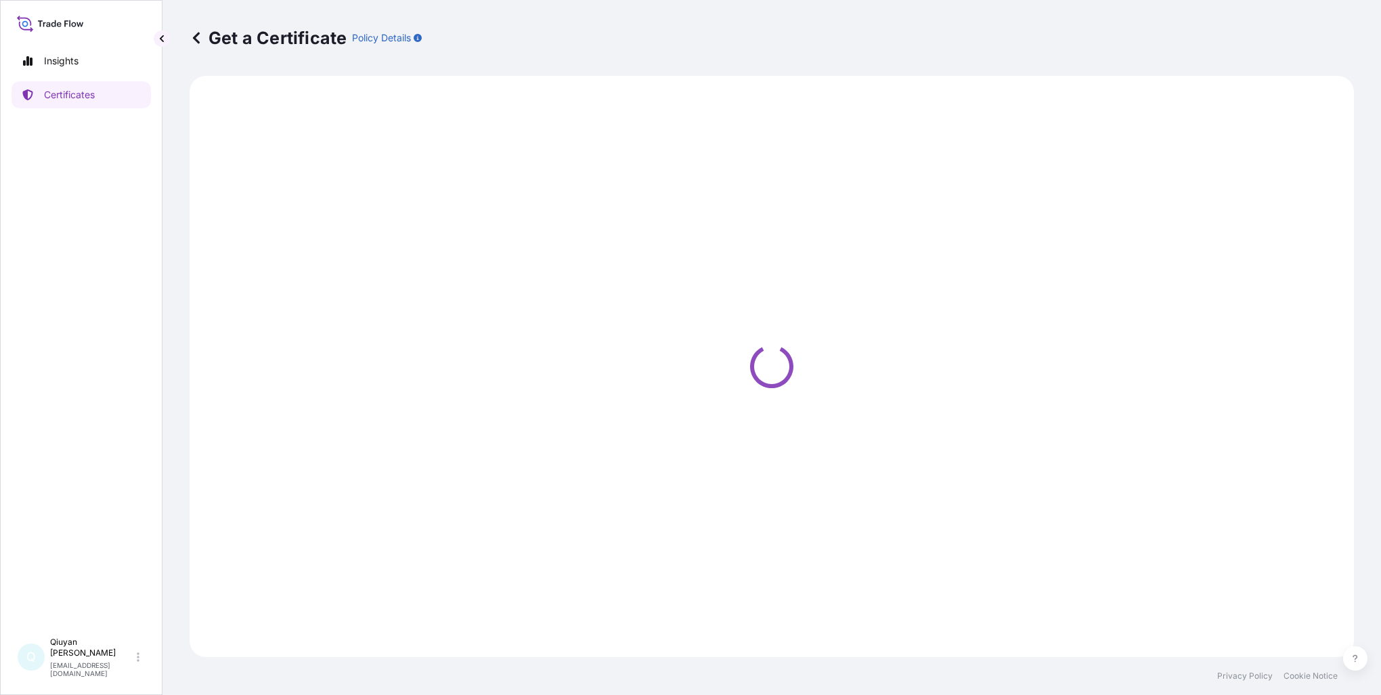
select select "Ocean Vessel"
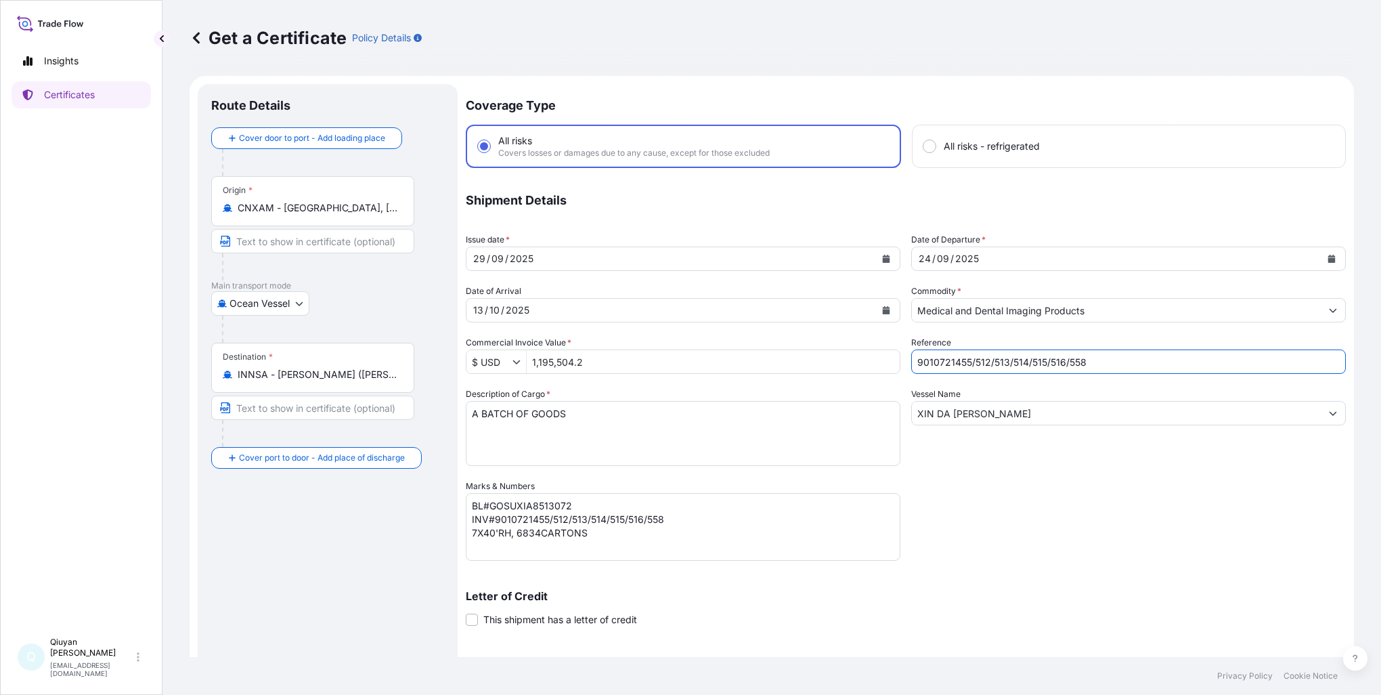
drag, startPoint x: 1088, startPoint y: 365, endPoint x: 893, endPoint y: 353, distance: 195.3
click at [893, 353] on div "Coverage Type All risks Covers losses or damages due to any cause, except for t…" at bounding box center [906, 429] width 880 height 691
paste input "559/560/561/562/563"
type input "9010721559/560/561/562/563"
drag, startPoint x: 667, startPoint y: 520, endPoint x: 495, endPoint y: 520, distance: 171.9
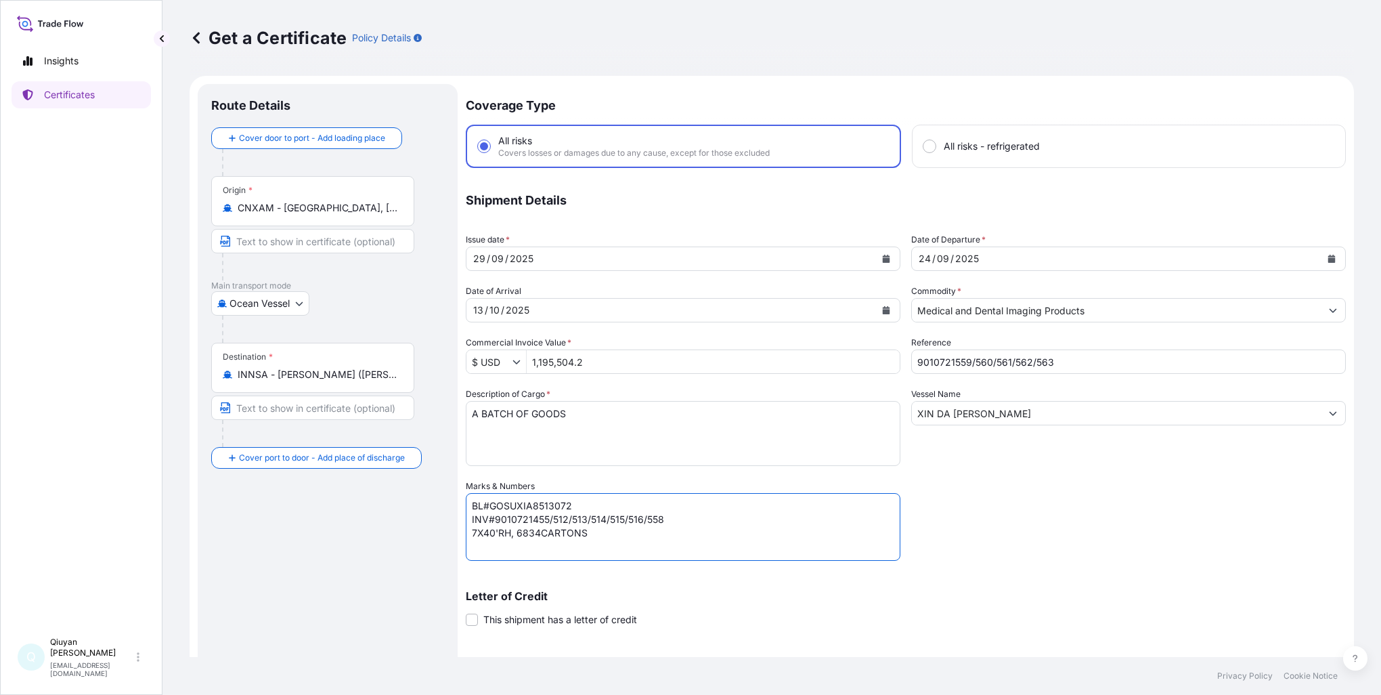
click at [495, 520] on textarea "BL#GOSUXIA8513072 INV#9010721455/512/513/514/515/516/558 7X40'RH, 6834CARTONS" at bounding box center [683, 527] width 435 height 68
paste textarea "559/560/561/562/563"
click at [474, 532] on textarea "BL#GOSUXIA8513072 INV#9010721455/512/513/514/515/516/558 7X40'RH, 6834CARTONS" at bounding box center [683, 527] width 435 height 68
click at [734, 520] on textarea "BL#GOSUXIA8513072 INV#9010721455/512/513/514/515/516/558 7X40'RH, 6834CARTONS" at bounding box center [683, 527] width 435 height 68
click at [539, 529] on textarea "BL#GOSUXIA8513072 INV#9010721455/512/513/514/515/516/558 7X40'RH, 6834CARTONS" at bounding box center [683, 527] width 435 height 68
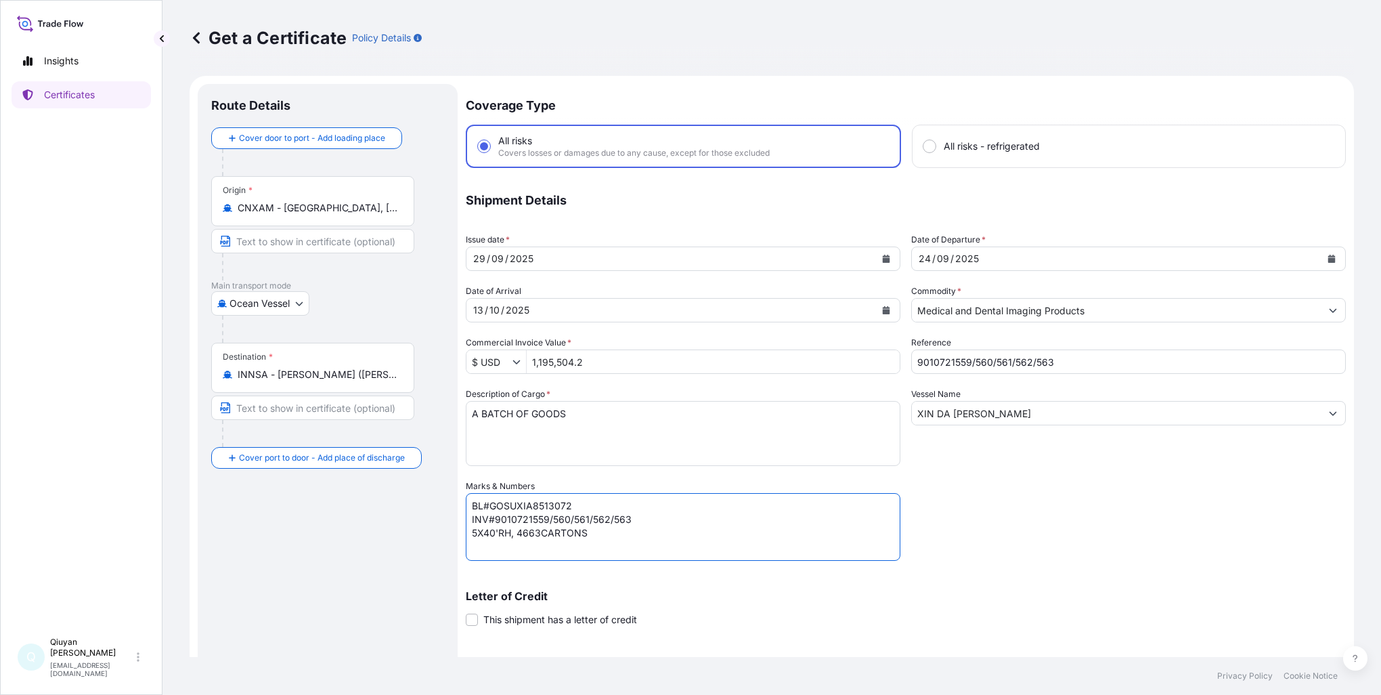
type textarea "BL#GOSUXIA8513072 INV#9010721559/560/561/562/563 5X40'RH, 4663CARTONS"
drag, startPoint x: 595, startPoint y: 360, endPoint x: 492, endPoint y: 350, distance: 103.4
click at [492, 350] on div "$ USD 1,195,504.2" at bounding box center [683, 361] width 435 height 24
paste input "997,807.13"
type input "997,807.13"
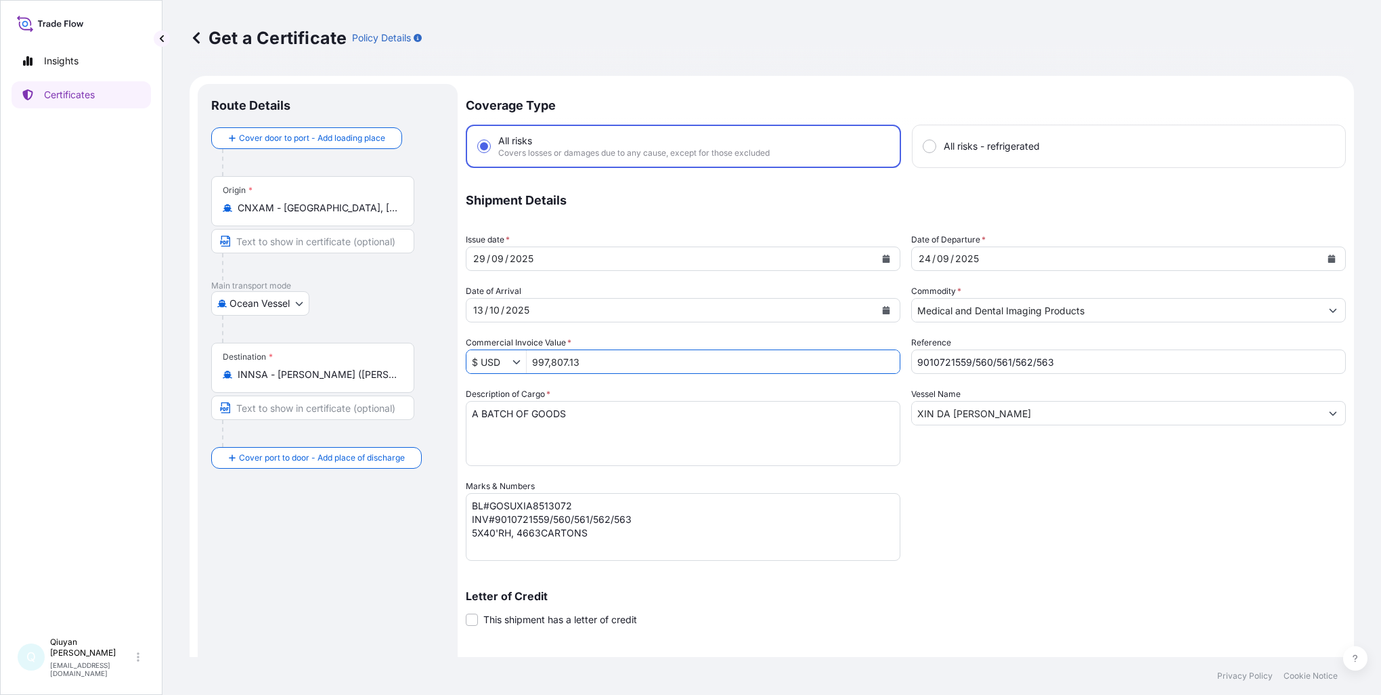
click at [563, 500] on textarea "BL#GOSUXIA8513072 INV#9010721455/512/513/514/515/516/558 7X40'RH, 6834CARTONS" at bounding box center [683, 527] width 435 height 68
click at [527, 502] on textarea "BL#GOSUXIA8513072 INV#9010721455/512/513/514/515/516/558 7X40'RH, 6834CARTONS" at bounding box center [683, 527] width 435 height 68
paste textarea "5906"
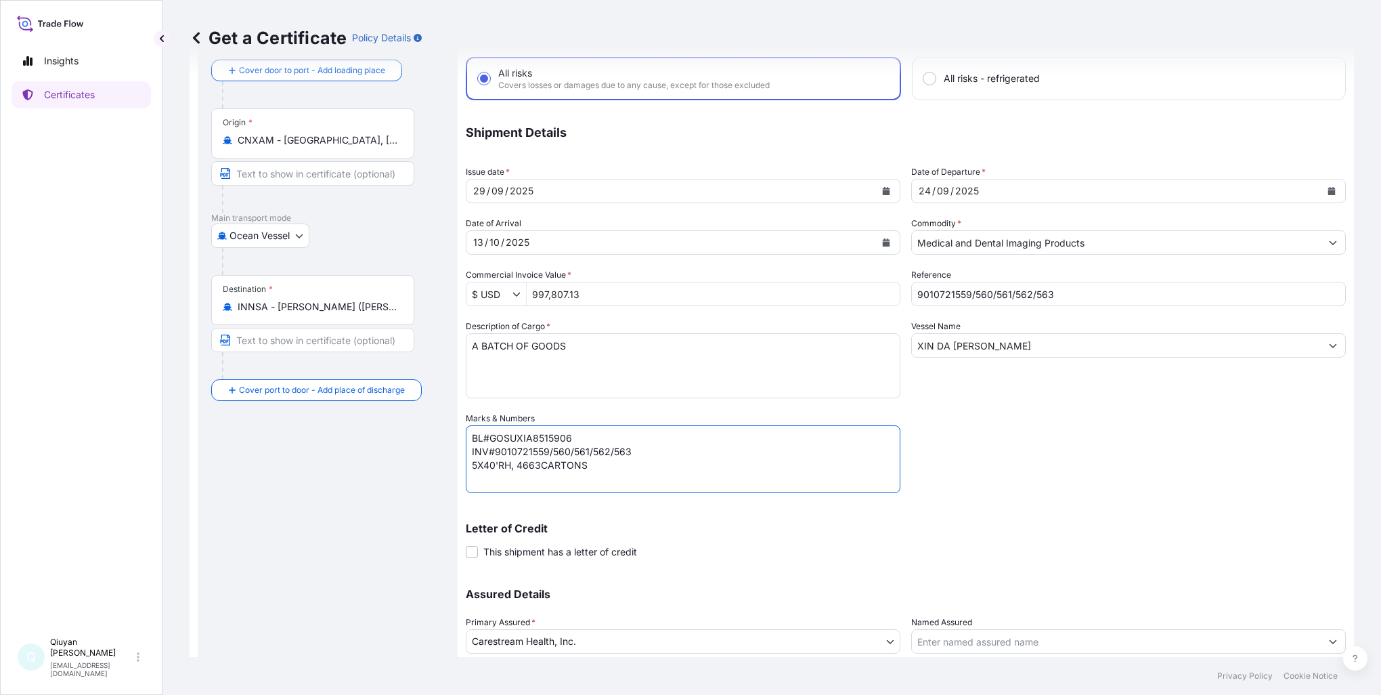
type textarea "BL#GOSUXIA8515906 INV#9010721559/560/561/562/563 5X40'RH, 4663CARTONS"
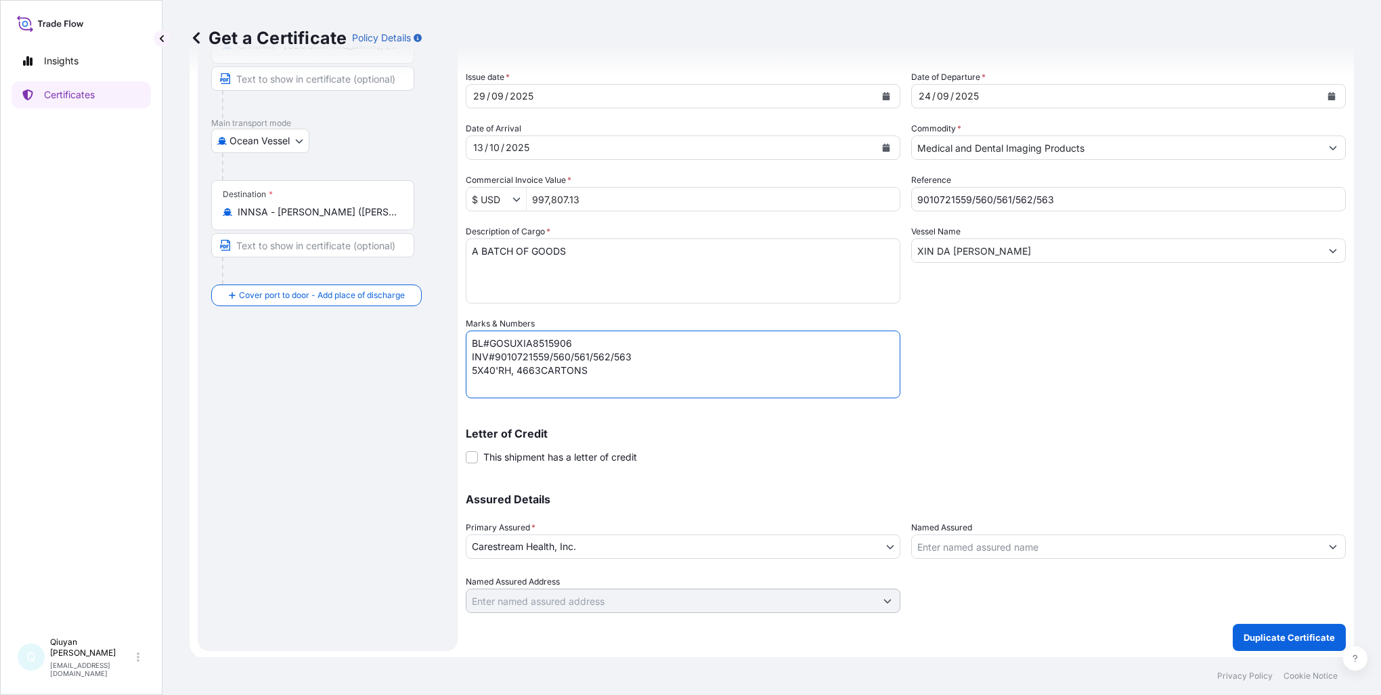
scroll to position [162, 0]
click at [1292, 636] on p "Duplicate Certificate" at bounding box center [1289, 637] width 91 height 14
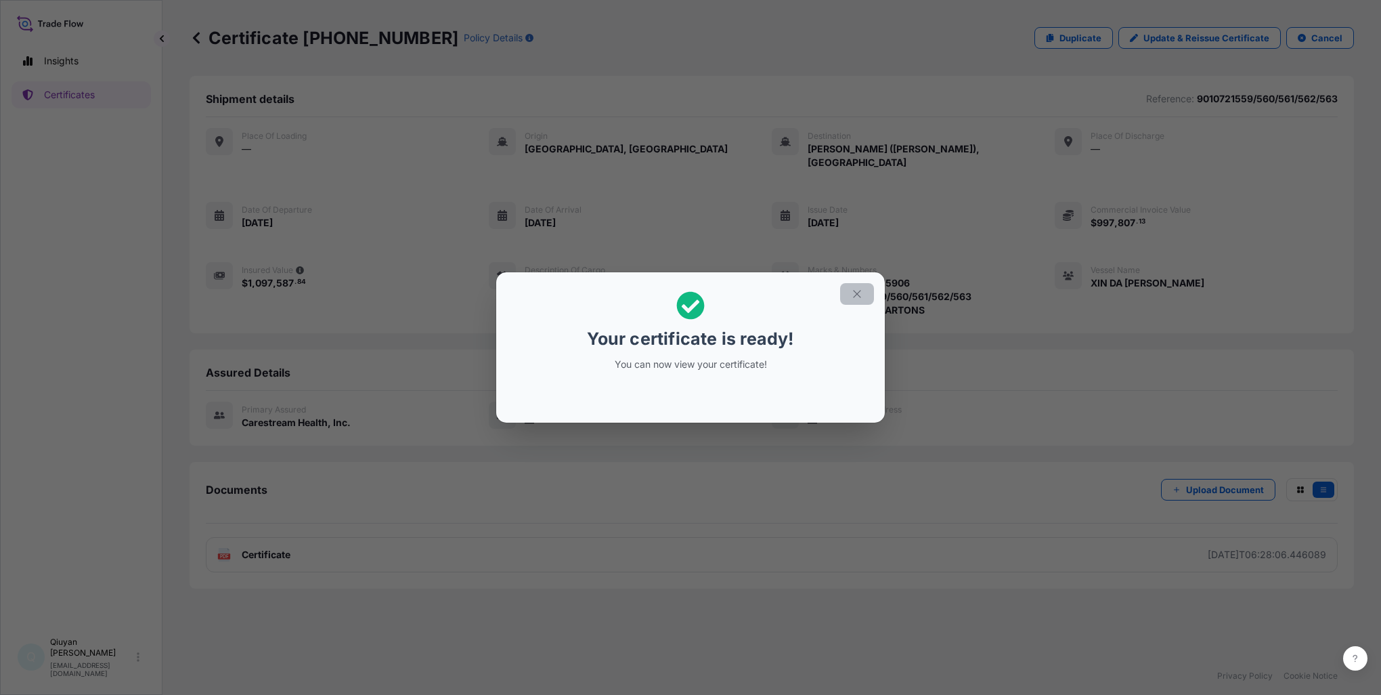
click at [854, 297] on icon "button" at bounding box center [856, 293] width 7 height 7
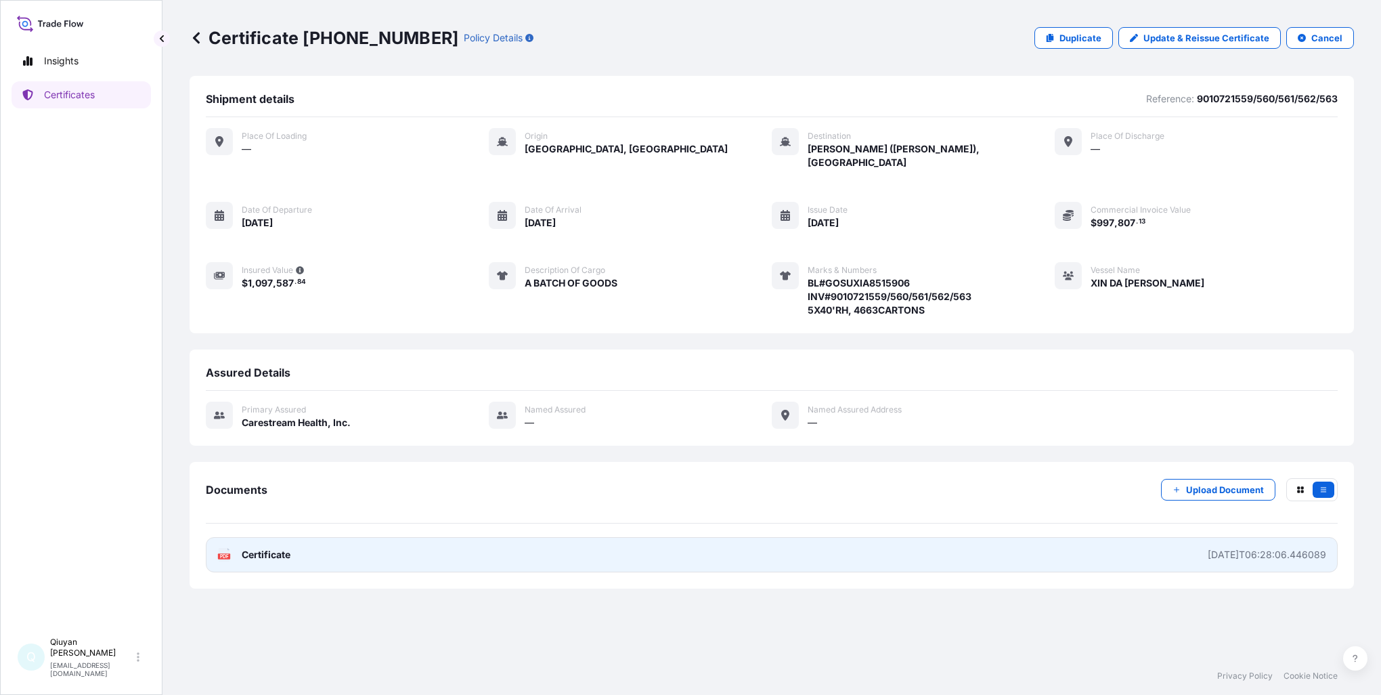
click at [269, 548] on span "Certificate" at bounding box center [266, 555] width 49 height 14
